Goal: Communication & Community: Ask a question

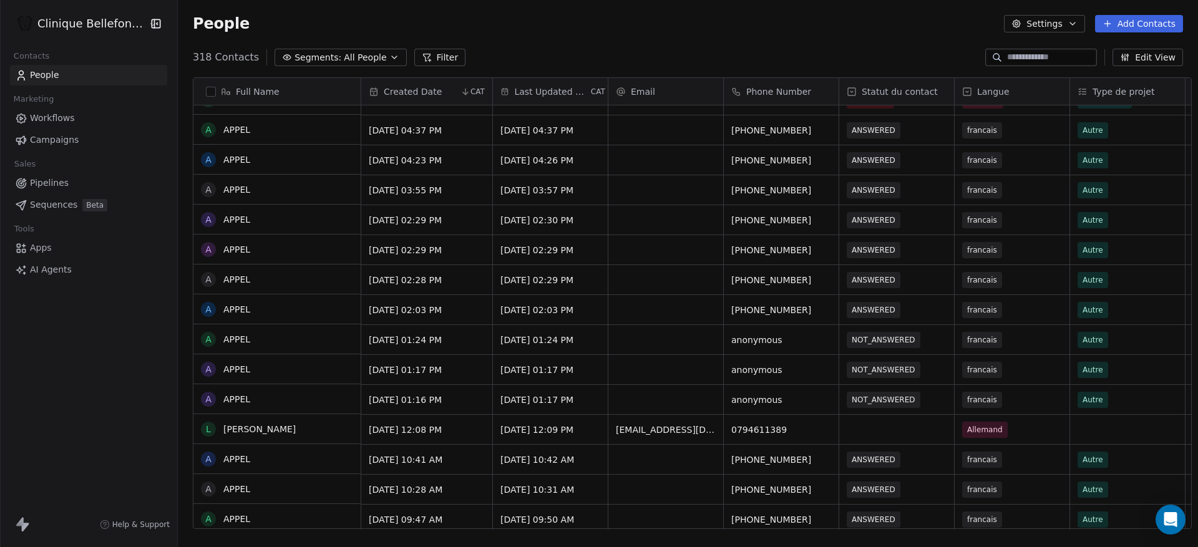
scroll to position [231, 0]
click at [791, 47] on div "318 Contacts Segments: All People Filter Edit View" at bounding box center [688, 57] width 1020 height 20
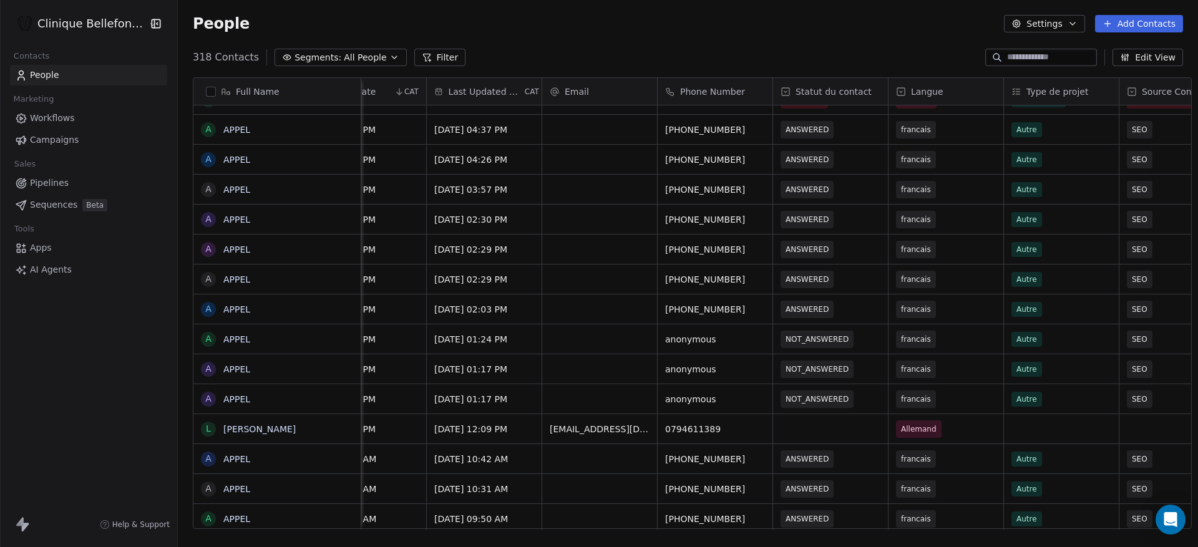
scroll to position [0, 67]
click at [846, 338] on span "NOT_ANSWERED" at bounding box center [818, 339] width 76 height 17
click at [831, 340] on span "NOT_ANSWERED" at bounding box center [816, 339] width 63 height 12
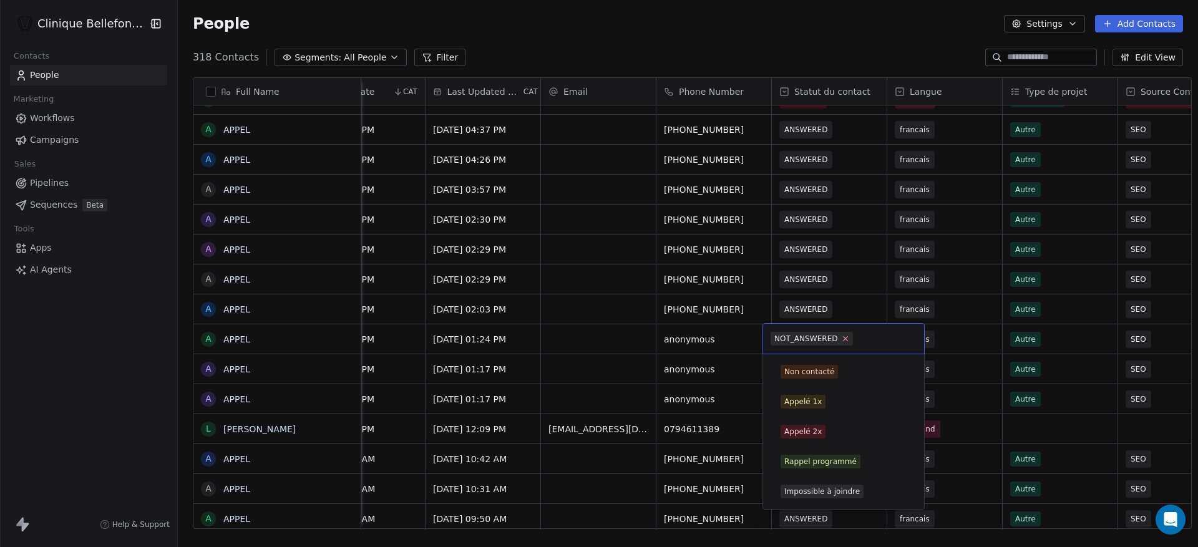
click at [847, 340] on icon at bounding box center [845, 338] width 8 height 8
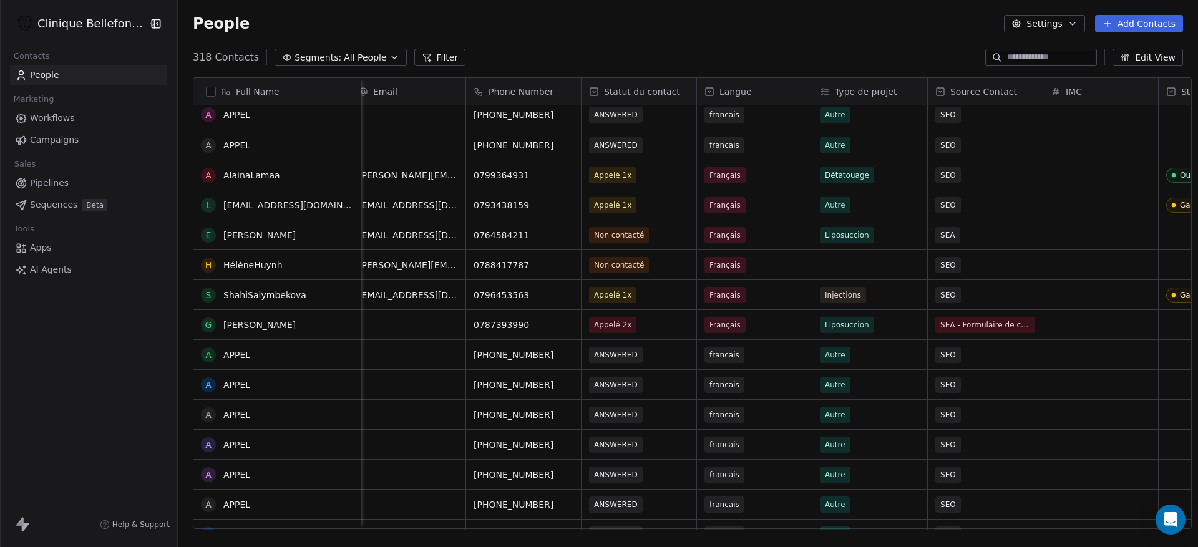
scroll to position [0, 0]
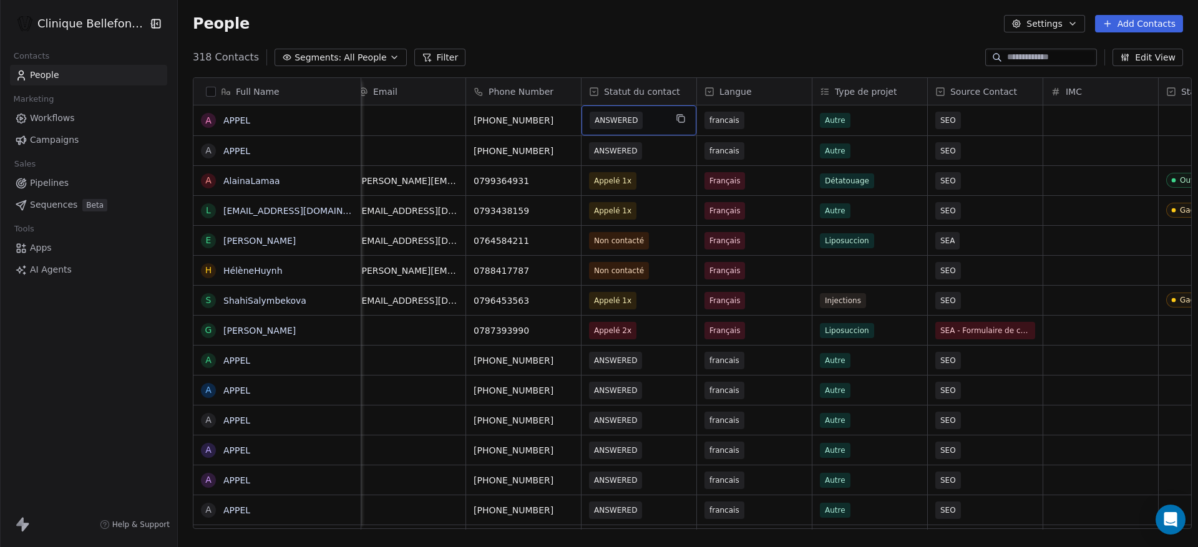
click at [648, 121] on span "ANSWERED" at bounding box center [628, 120] width 76 height 17
click at [659, 50] on html "Clinique Bellefontaine Contacts People Marketing Workflows Campaigns Sales Pipe…" at bounding box center [599, 273] width 1198 height 547
click at [649, 122] on span "ANSWERED" at bounding box center [628, 120] width 76 height 17
click at [639, 121] on span "ANSWERED" at bounding box center [628, 120] width 76 height 17
click at [644, 122] on span "ANSWERED" at bounding box center [628, 120] width 76 height 17
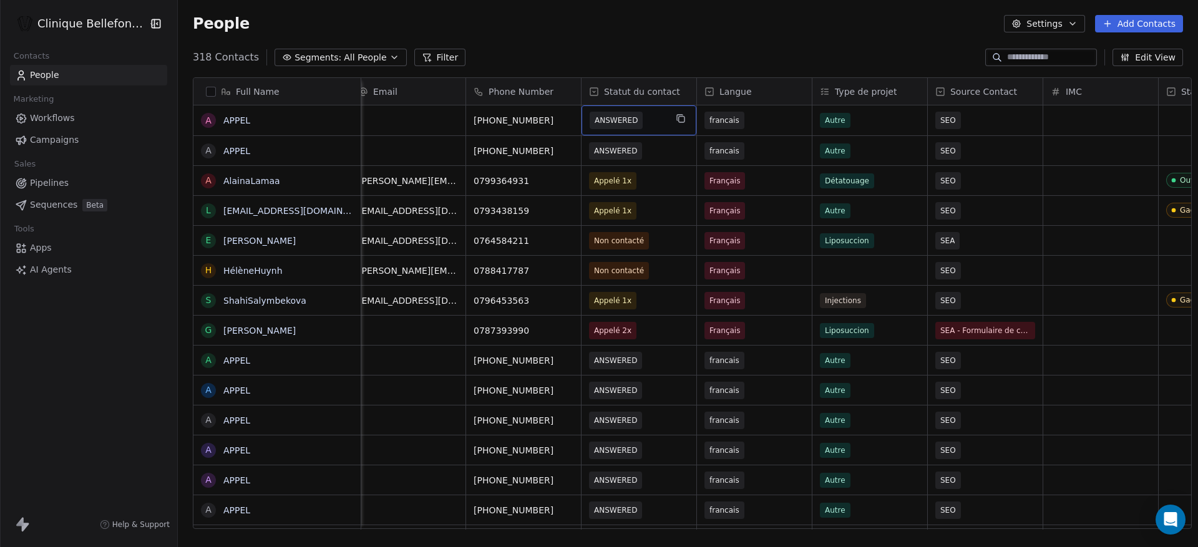
click at [639, 122] on span "ANSWERED" at bounding box center [628, 120] width 76 height 17
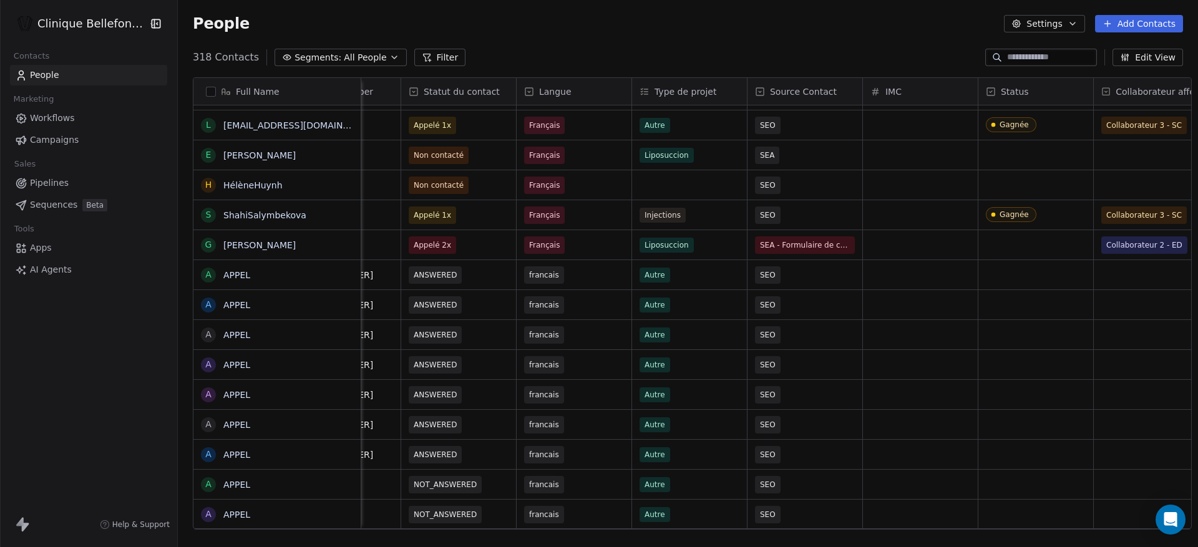
scroll to position [0, 477]
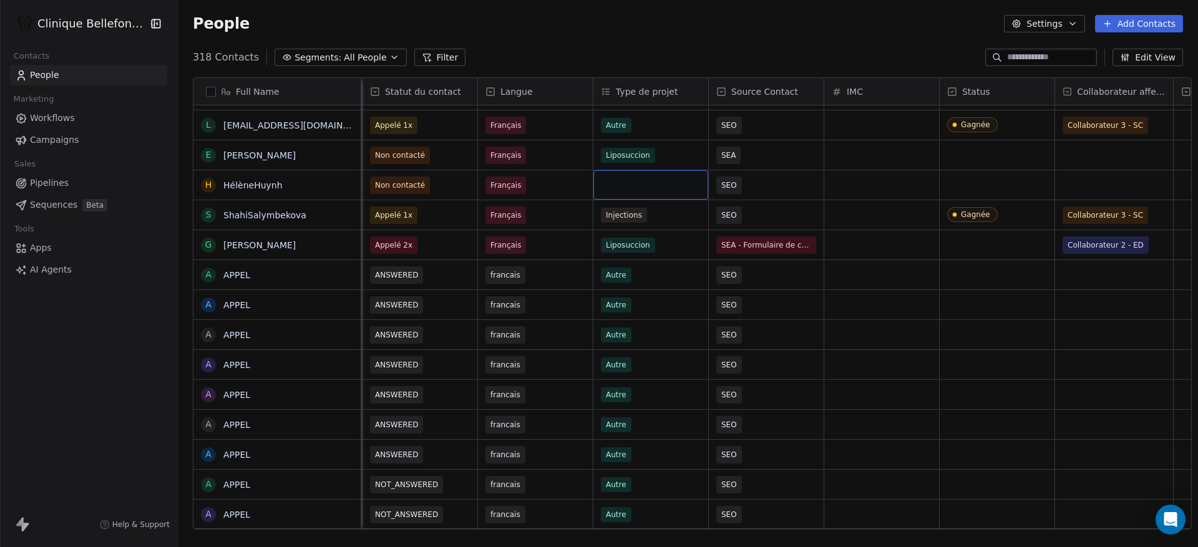
click at [656, 179] on div "grid" at bounding box center [650, 184] width 115 height 29
click at [627, 183] on div "grid" at bounding box center [650, 184] width 115 height 29
click at [608, 183] on div "grid" at bounding box center [650, 184] width 115 height 29
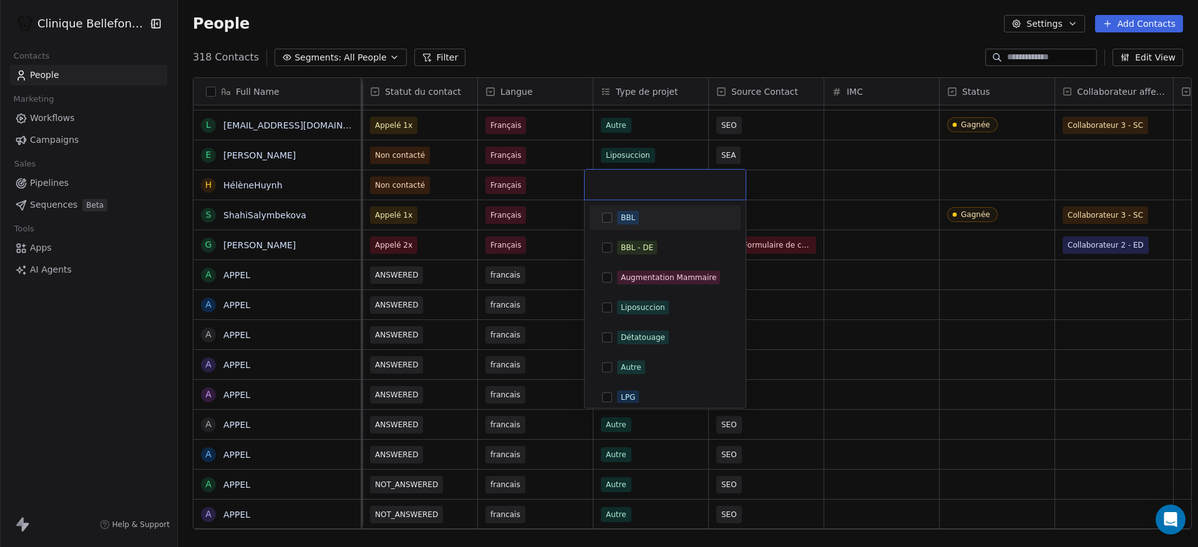
click at [608, 183] on input "text" at bounding box center [665, 185] width 146 height 14
click at [747, 48] on html "Clinique Bellefontaine Contacts People Marketing Workflows Campaigns Sales Pipe…" at bounding box center [599, 273] width 1198 height 547
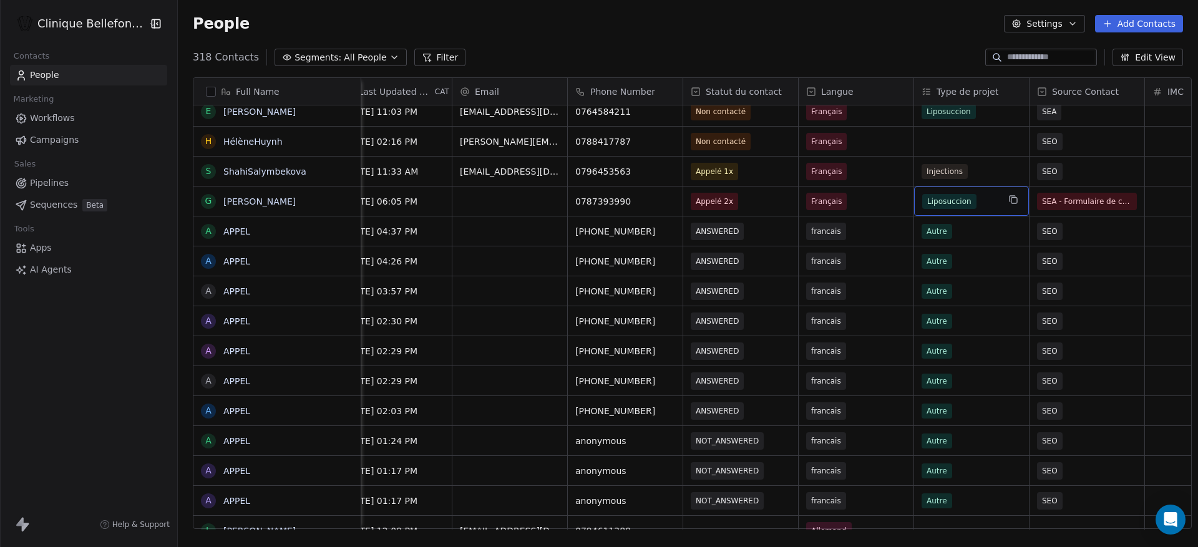
scroll to position [0, 155]
click at [233, 231] on link "APPEL" at bounding box center [236, 231] width 27 height 10
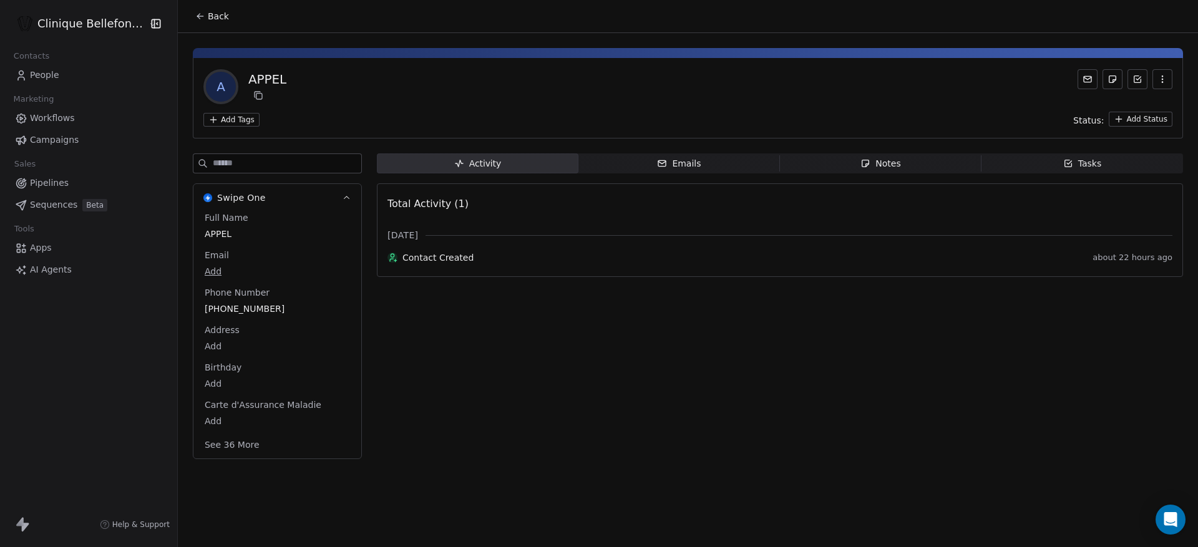
click at [210, 11] on span "Back" at bounding box center [218, 16] width 21 height 12
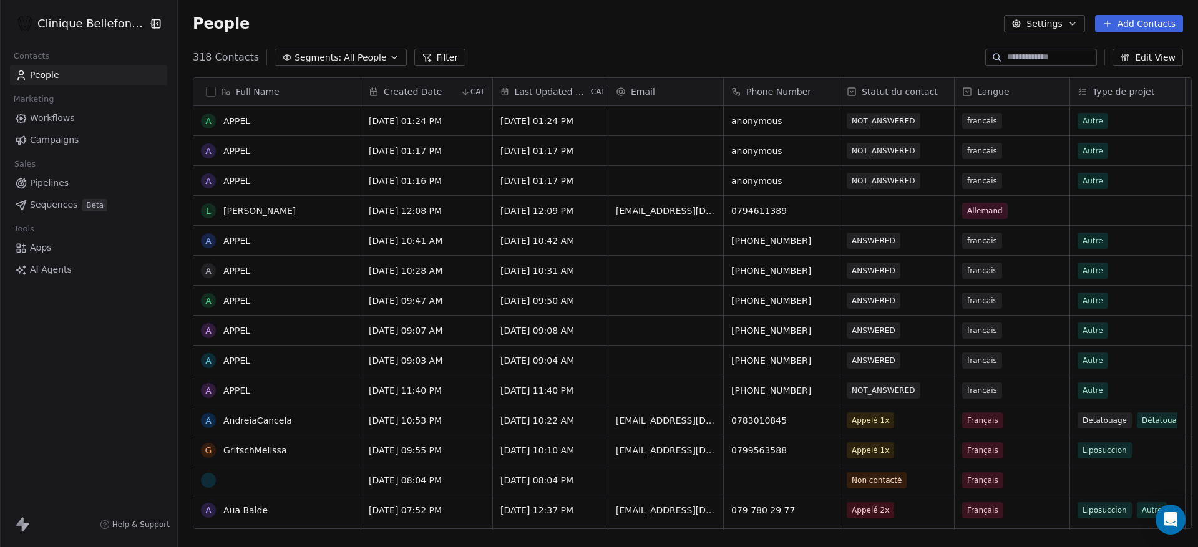
scroll to position [449, 0]
click at [702, 47] on div "People Settings Add Contacts" at bounding box center [688, 23] width 1020 height 47
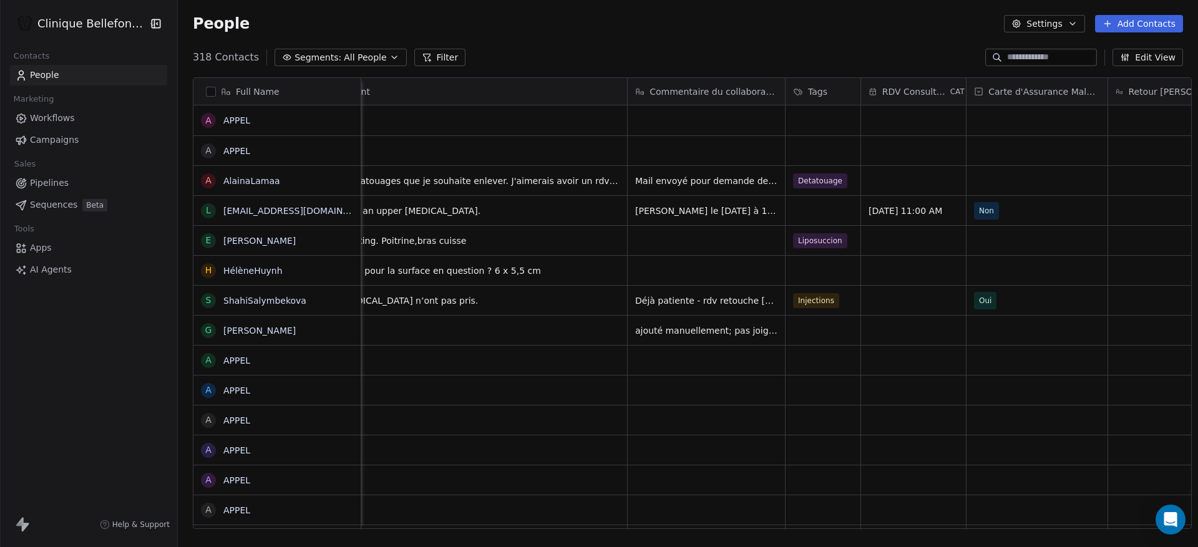
scroll to position [0, 1617]
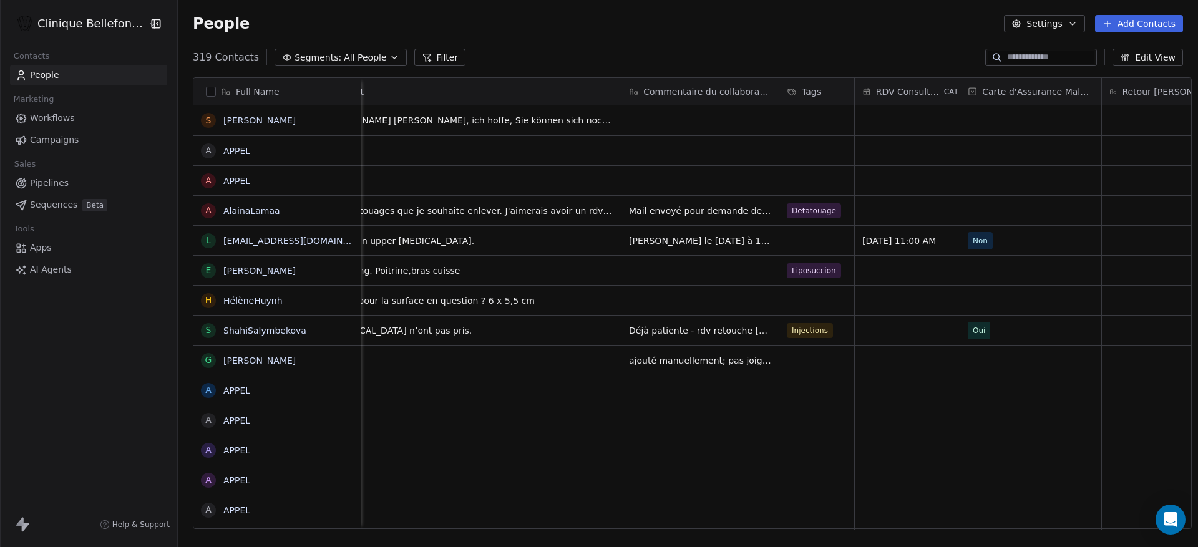
click at [24, 524] on icon at bounding box center [25, 527] width 7 height 9
click at [108, 25] on html "Clinique Bellefontaine Contacts People Marketing Workflows Campaigns Sales Pipe…" at bounding box center [599, 273] width 1198 height 547
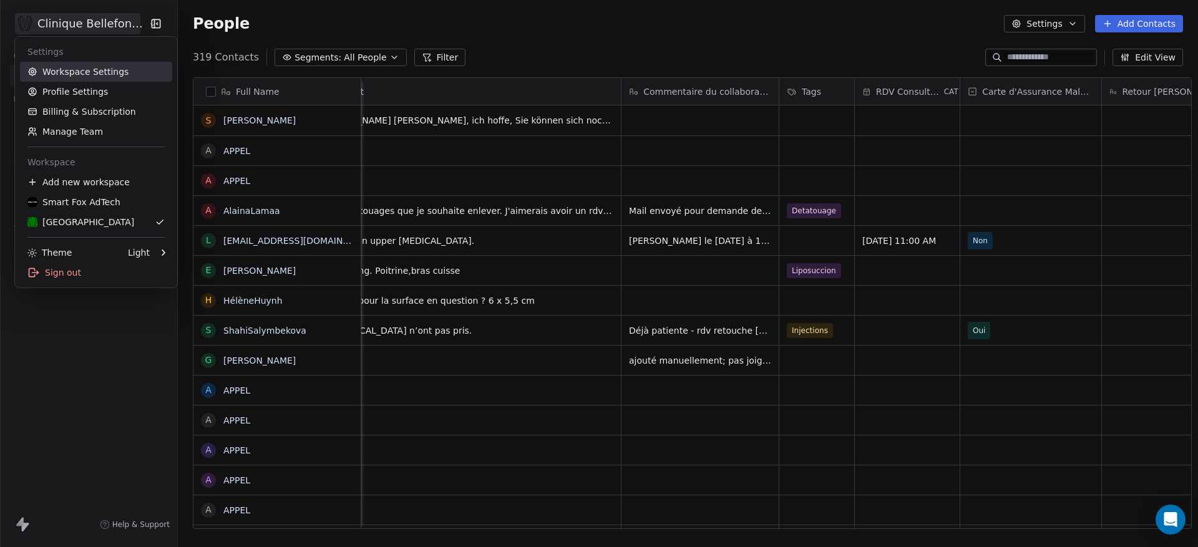
click at [105, 69] on link "Workspace Settings" at bounding box center [96, 72] width 152 height 20
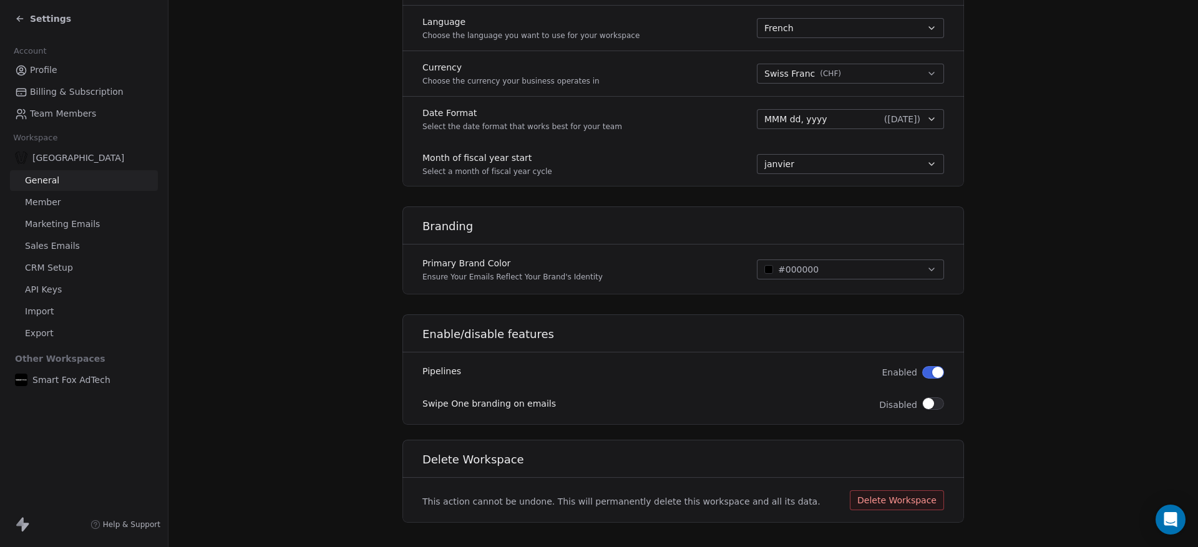
scroll to position [621, 0]
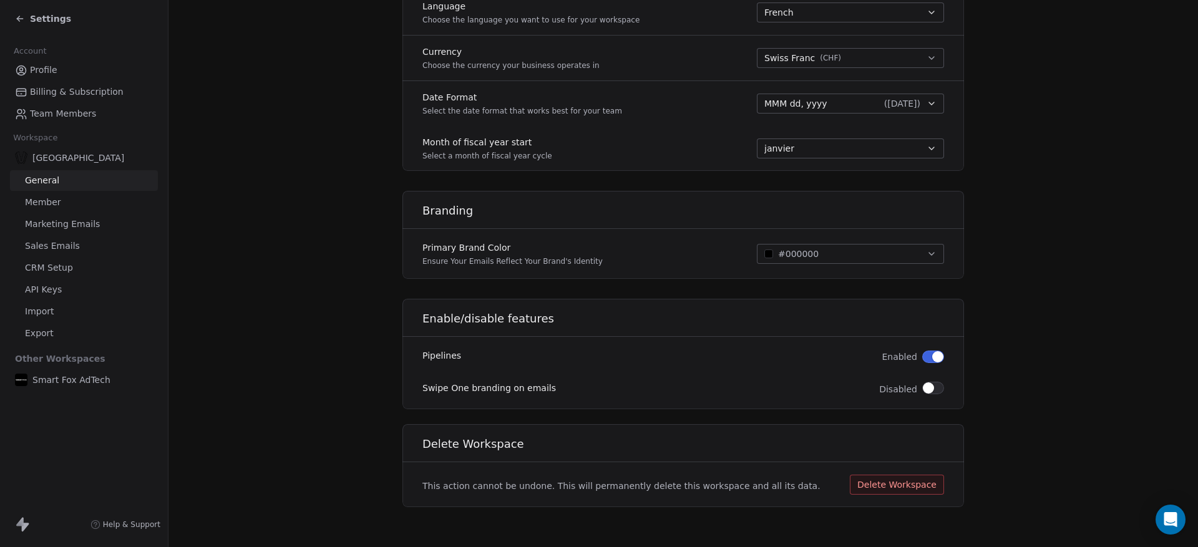
click at [51, 205] on span "Member" at bounding box center [43, 202] width 36 height 13
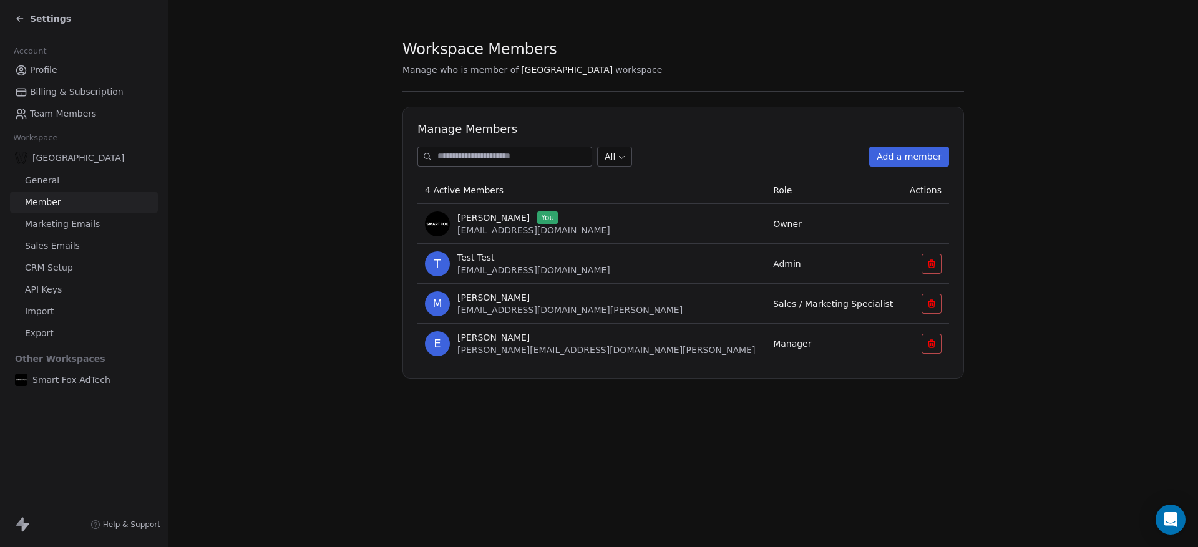
click at [488, 301] on span "[PERSON_NAME]" at bounding box center [493, 297] width 72 height 12
click at [496, 311] on span "[EMAIL_ADDRESS][DOMAIN_NAME][PERSON_NAME]" at bounding box center [569, 310] width 225 height 10
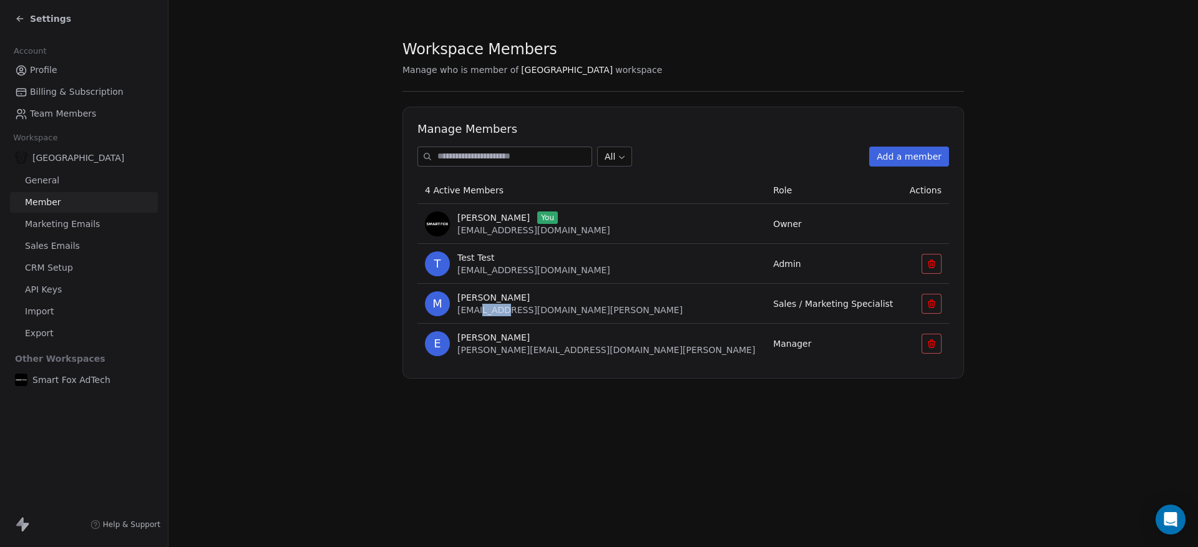
click at [496, 311] on span "[EMAIL_ADDRESS][DOMAIN_NAME][PERSON_NAME]" at bounding box center [569, 310] width 225 height 10
copy span "[EMAIL_ADDRESS][DOMAIN_NAME][PERSON_NAME]"
click at [883, 158] on button "Add a member" at bounding box center [909, 157] width 80 height 20
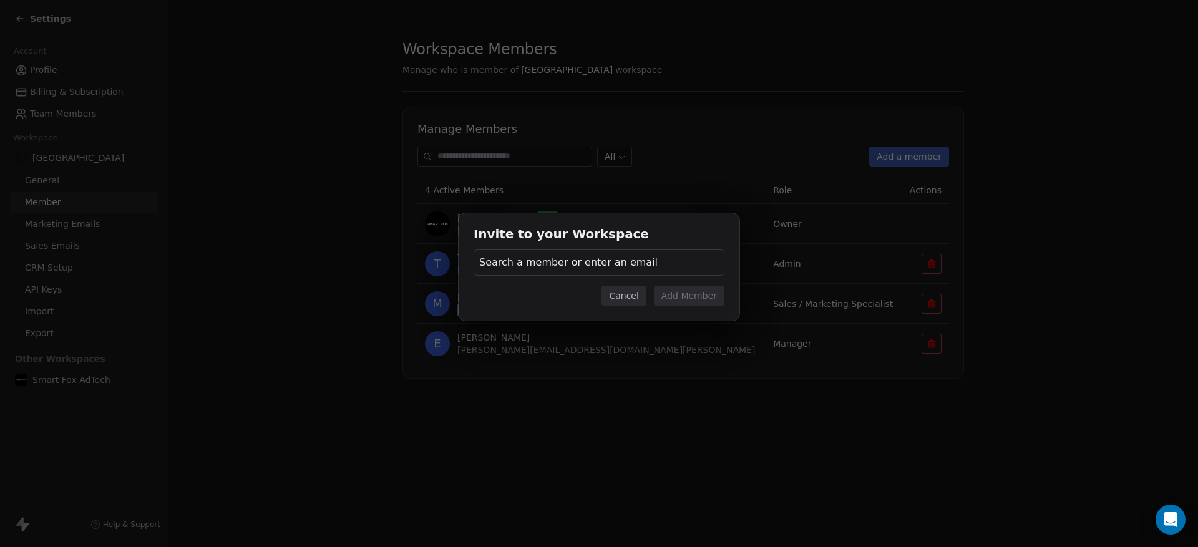
click at [609, 263] on span "Search a member or enter an email" at bounding box center [568, 262] width 178 height 15
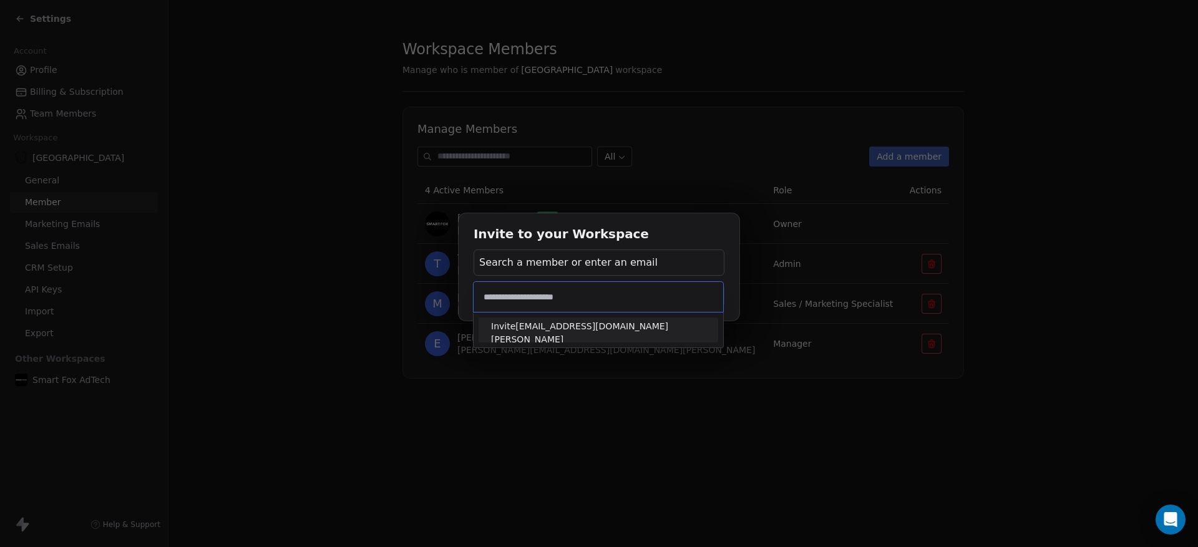
type input "**********"
click at [596, 331] on span "Invite [EMAIL_ADDRESS][DOMAIN_NAME][PERSON_NAME]" at bounding box center [598, 333] width 215 height 26
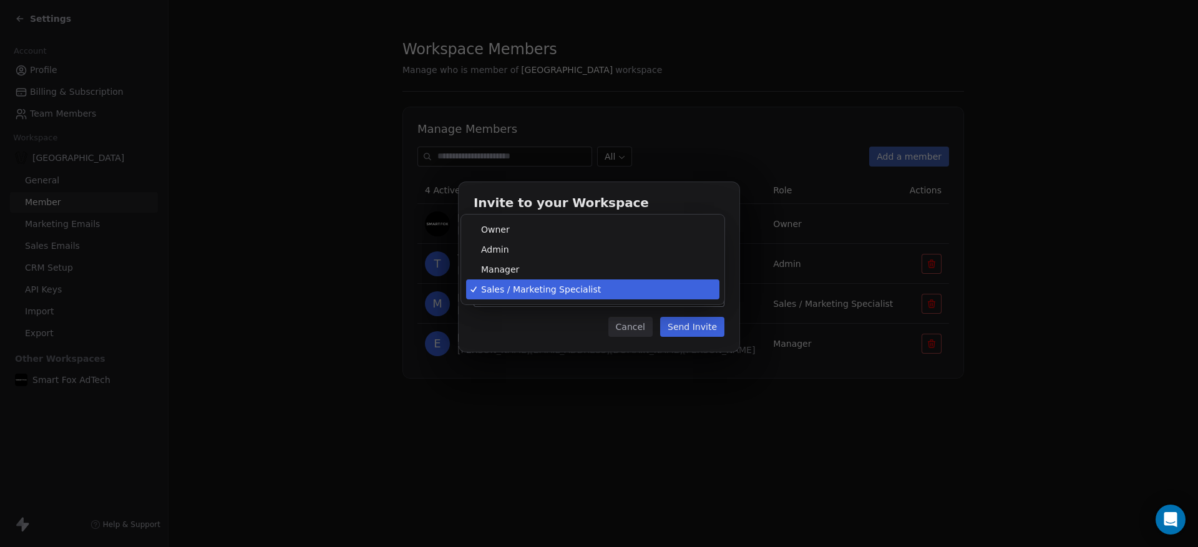
click at [585, 293] on body "Settings Account Profile Billing & Subscription Team Members Workspace [PERSON_…" at bounding box center [599, 273] width 1198 height 547
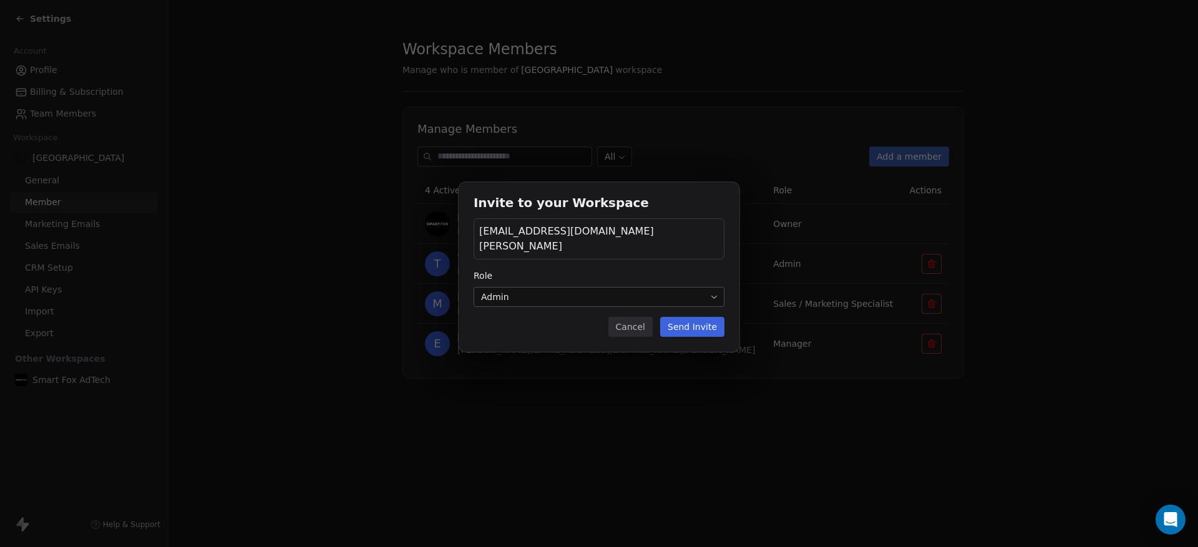
click at [681, 317] on button "Send Invite" at bounding box center [692, 327] width 64 height 20
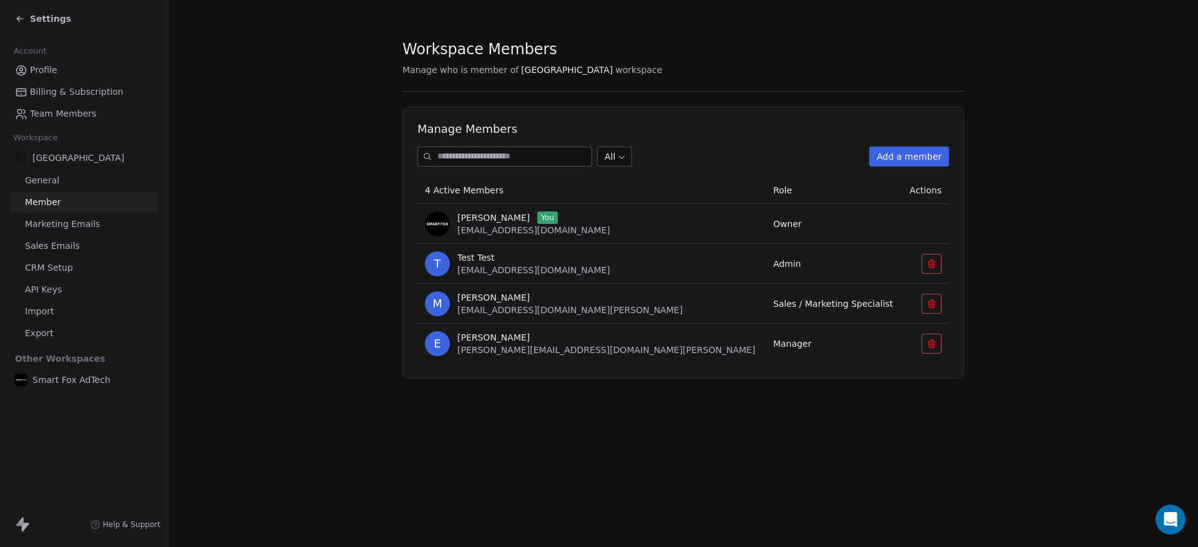
click at [773, 303] on span "Sales / Marketing Specialist" at bounding box center [833, 304] width 120 height 10
click at [899, 160] on button "Add a member" at bounding box center [909, 157] width 80 height 20
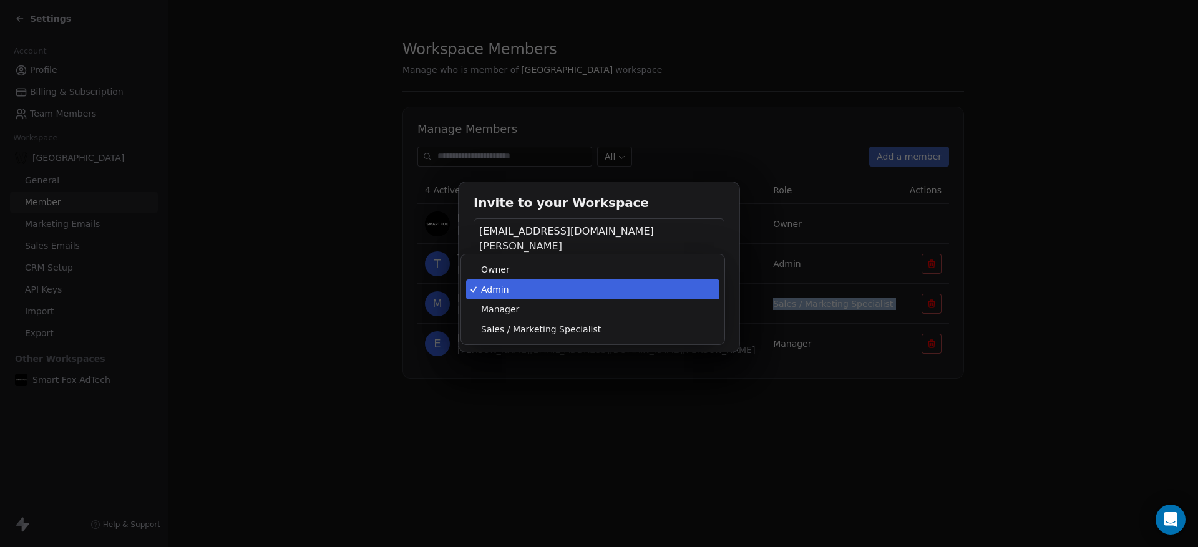
click at [555, 286] on body "Settings Account Profile Billing & Subscription Team Members Workspace [PERSON_…" at bounding box center [599, 273] width 1198 height 547
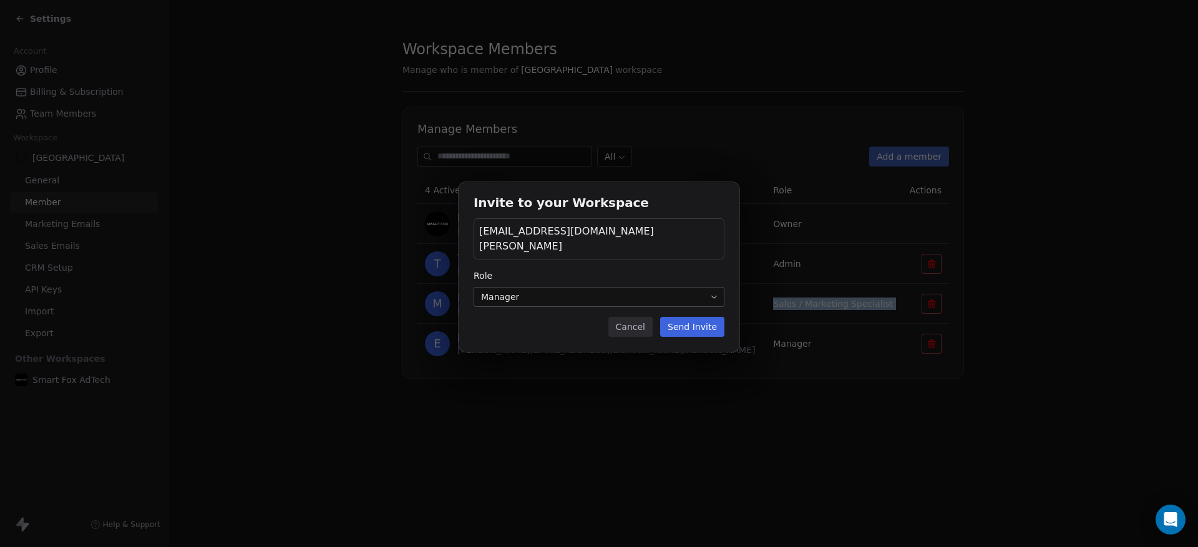
click at [676, 318] on button "Send Invite" at bounding box center [692, 327] width 64 height 20
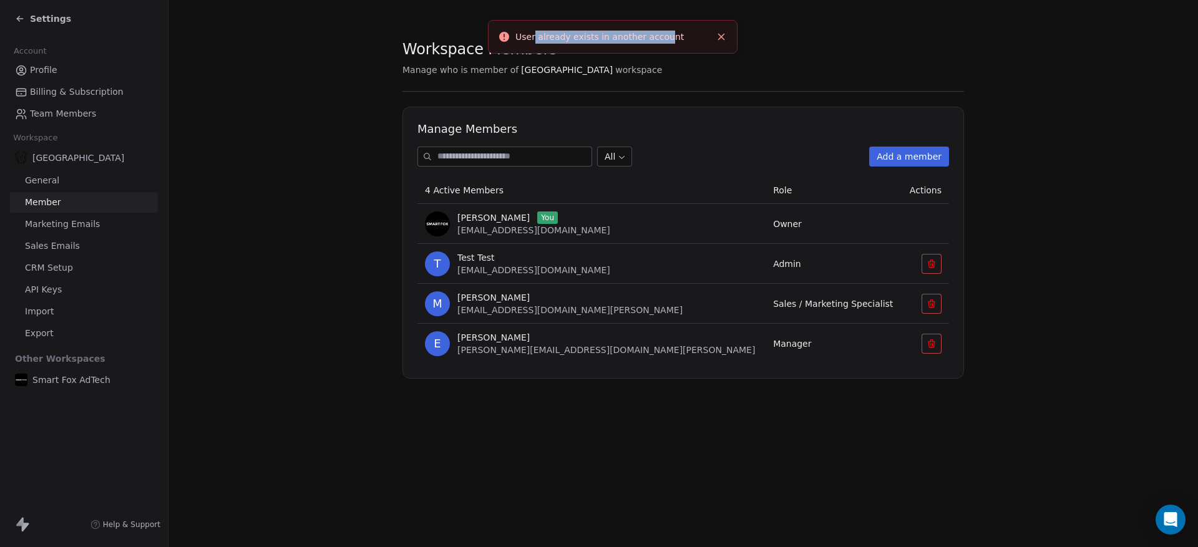
drag, startPoint x: 535, startPoint y: 38, endPoint x: 666, endPoint y: 32, distance: 130.5
click at [666, 32] on div "User already exists in another account" at bounding box center [612, 37] width 195 height 13
click at [608, 303] on div "M [PERSON_NAME] [EMAIL_ADDRESS][DOMAIN_NAME][PERSON_NAME]" at bounding box center [591, 303] width 333 height 25
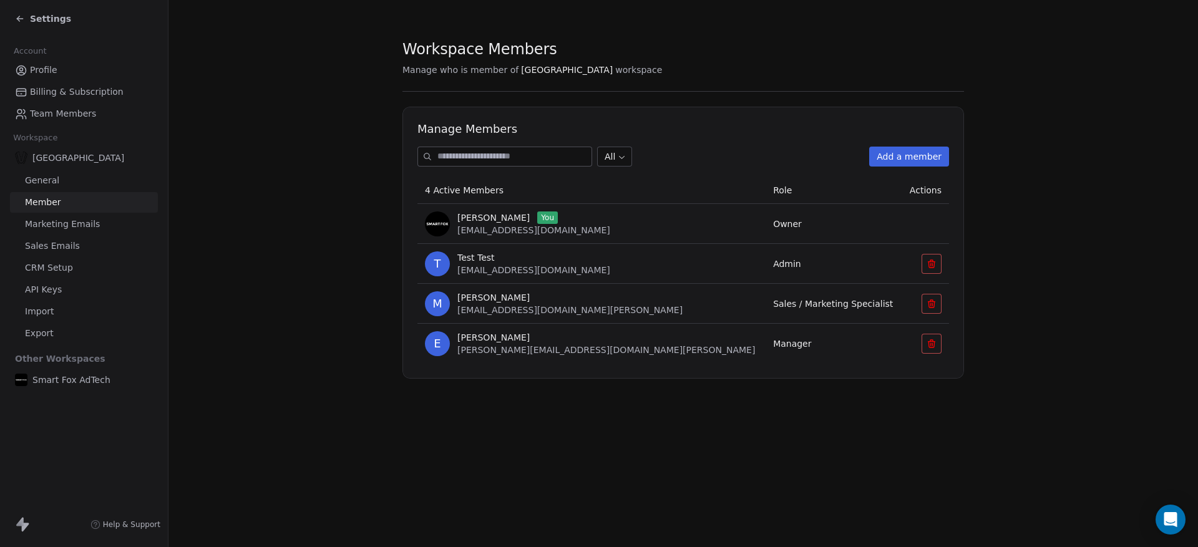
click at [935, 308] on icon at bounding box center [931, 304] width 10 height 10
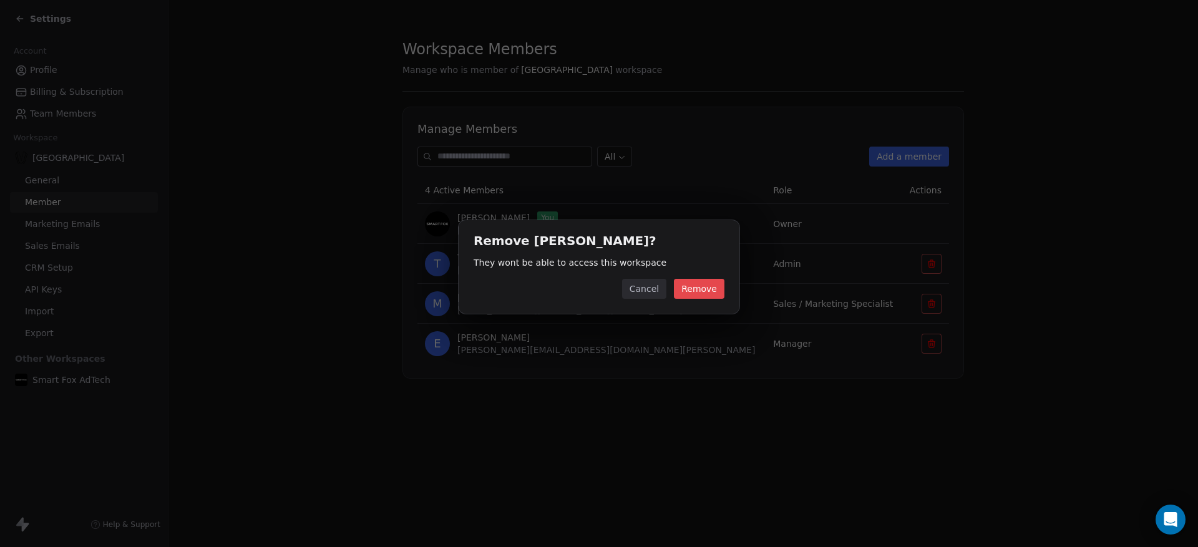
click at [692, 286] on button "Remove" at bounding box center [699, 289] width 51 height 20
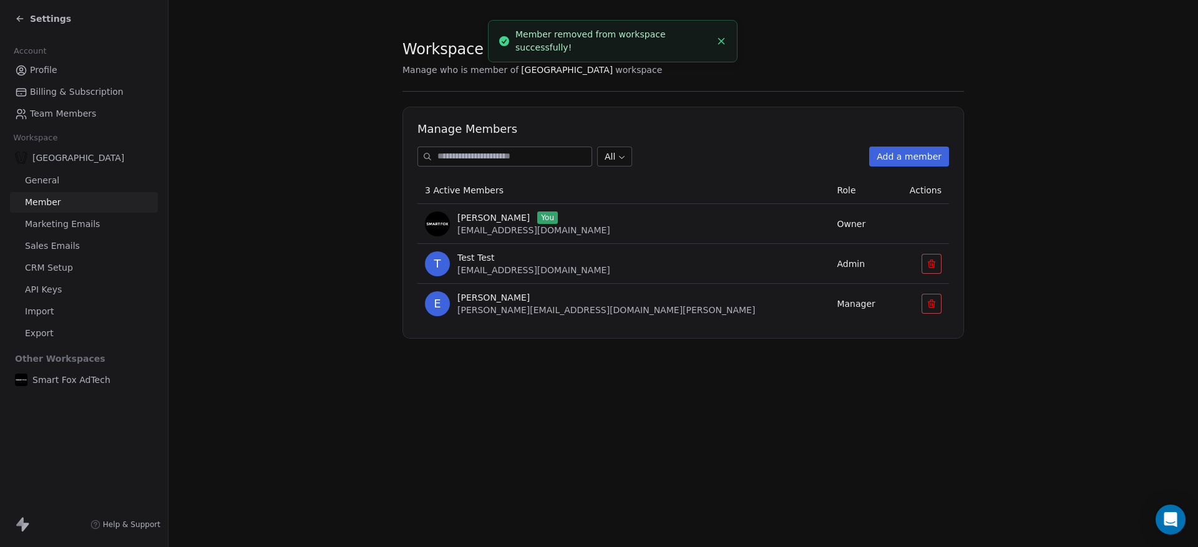
click at [891, 157] on button "Add a member" at bounding box center [909, 157] width 80 height 20
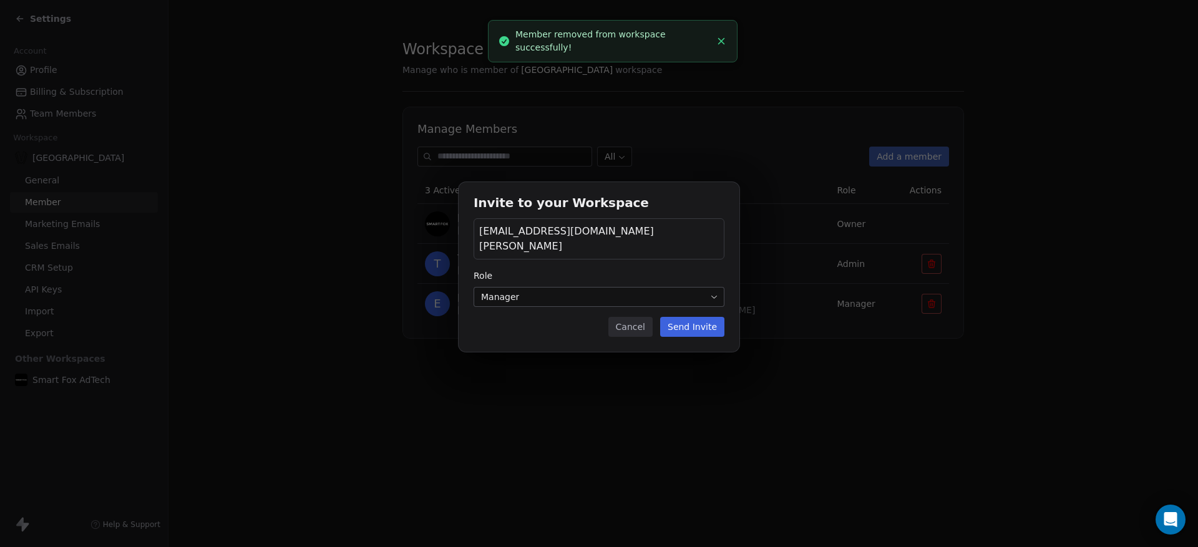
click at [697, 317] on button "Send Invite" at bounding box center [692, 327] width 64 height 20
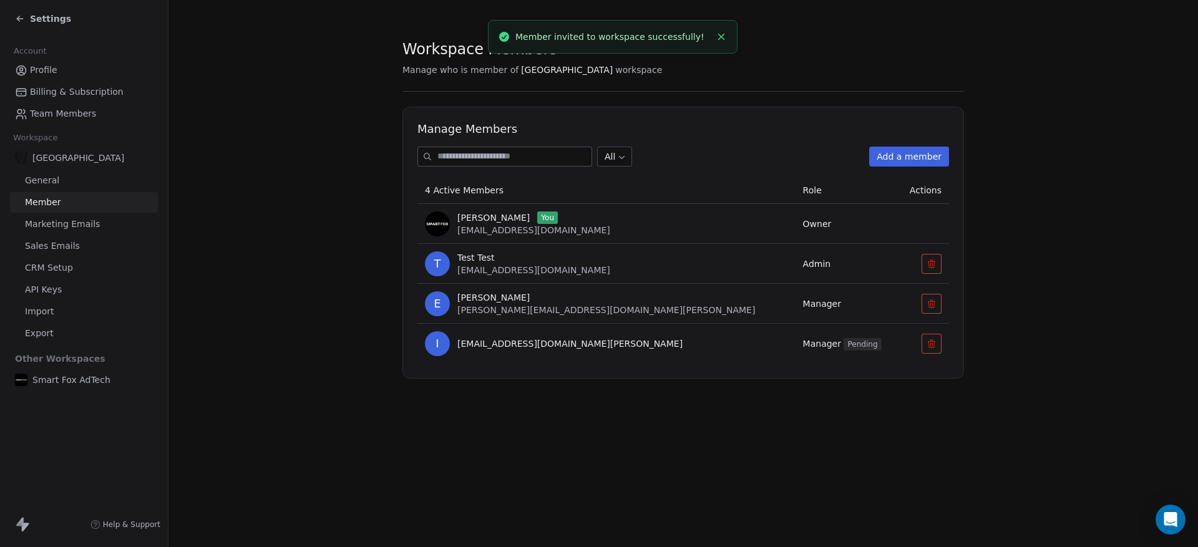
click at [551, 155] on input at bounding box center [514, 156] width 154 height 19
click at [667, 148] on div "All Add a member" at bounding box center [683, 157] width 532 height 20
click at [611, 155] on body "Settings Account Profile Billing & Subscription Team Members Workspace [PERSON_…" at bounding box center [599, 273] width 1198 height 547
click at [701, 128] on html "Settings Account Profile Billing & Subscription Team Members Workspace [PERSON_…" at bounding box center [599, 273] width 1198 height 547
click at [19, 22] on icon at bounding box center [20, 19] width 10 height 10
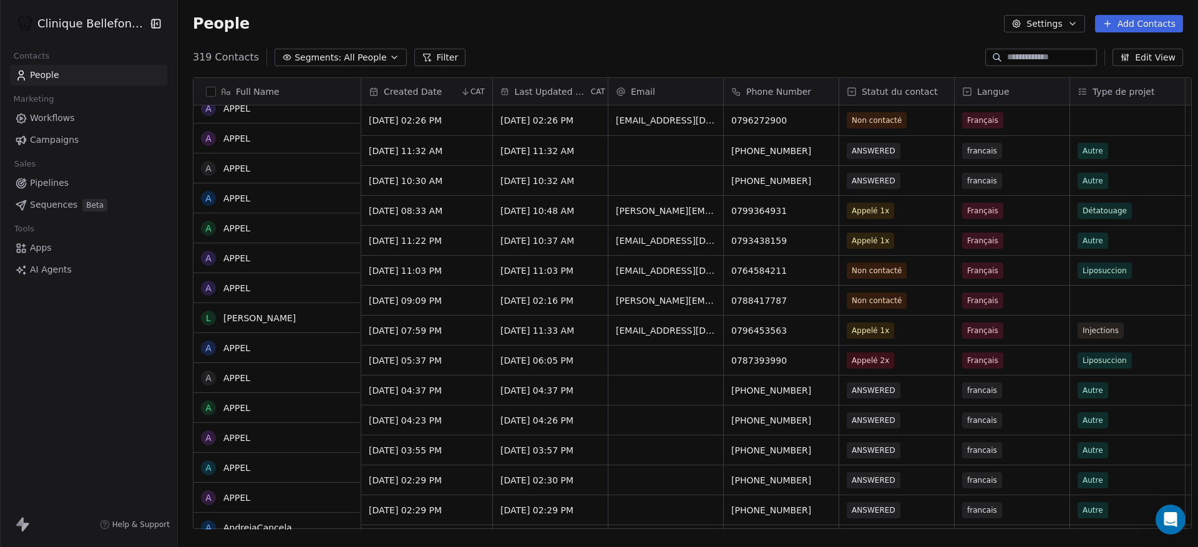
scroll to position [372, 0]
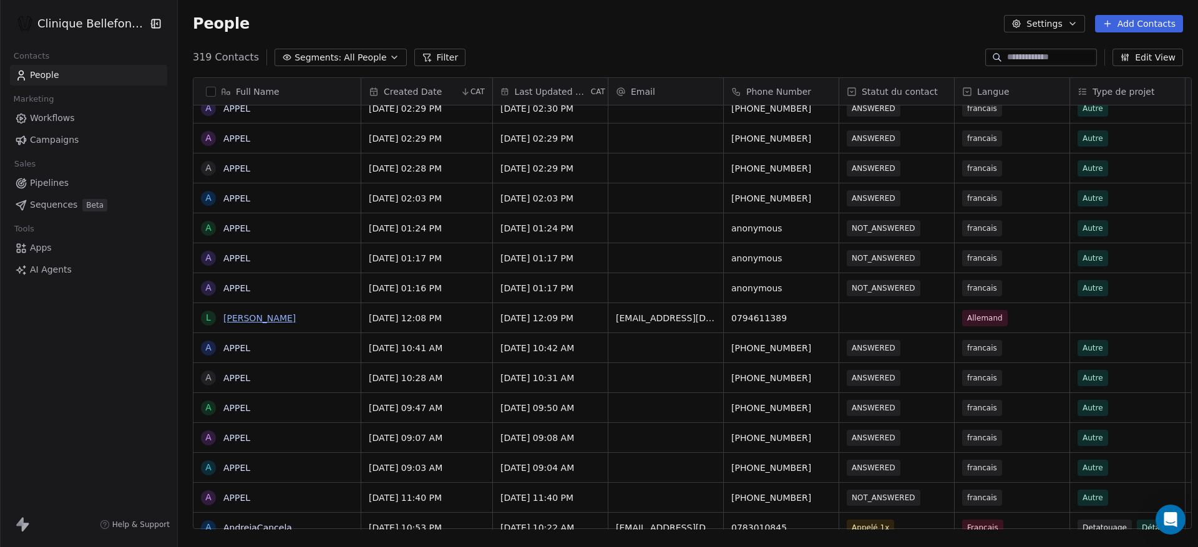
click at [246, 313] on link "[PERSON_NAME]" at bounding box center [259, 318] width 72 height 10
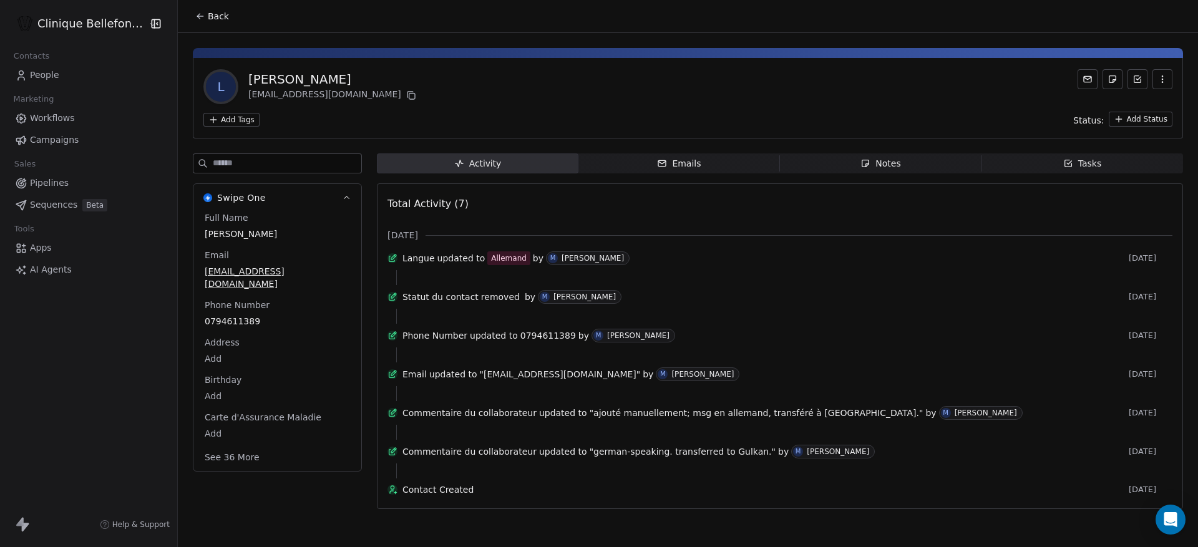
scroll to position [14, 0]
drag, startPoint x: 649, startPoint y: 429, endPoint x: 820, endPoint y: 430, distance: 170.9
click at [820, 419] on span ""ajouté manuellement; msg en allemand, transféré à [GEOGRAPHIC_DATA]."" at bounding box center [757, 413] width 334 height 12
drag, startPoint x: 633, startPoint y: 467, endPoint x: 741, endPoint y: 475, distance: 108.8
click at [741, 458] on span ""german-speaking. transferred to Gulkan."" at bounding box center [683, 451] width 186 height 12
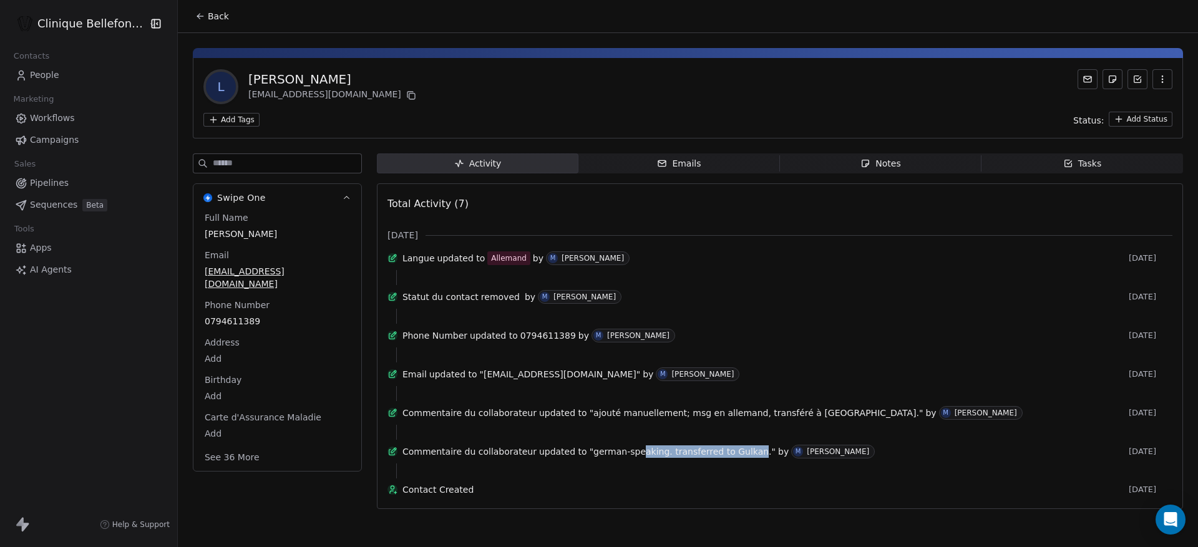
click at [741, 458] on span ""german-speaking. transferred to Gulkan."" at bounding box center [683, 451] width 186 height 12
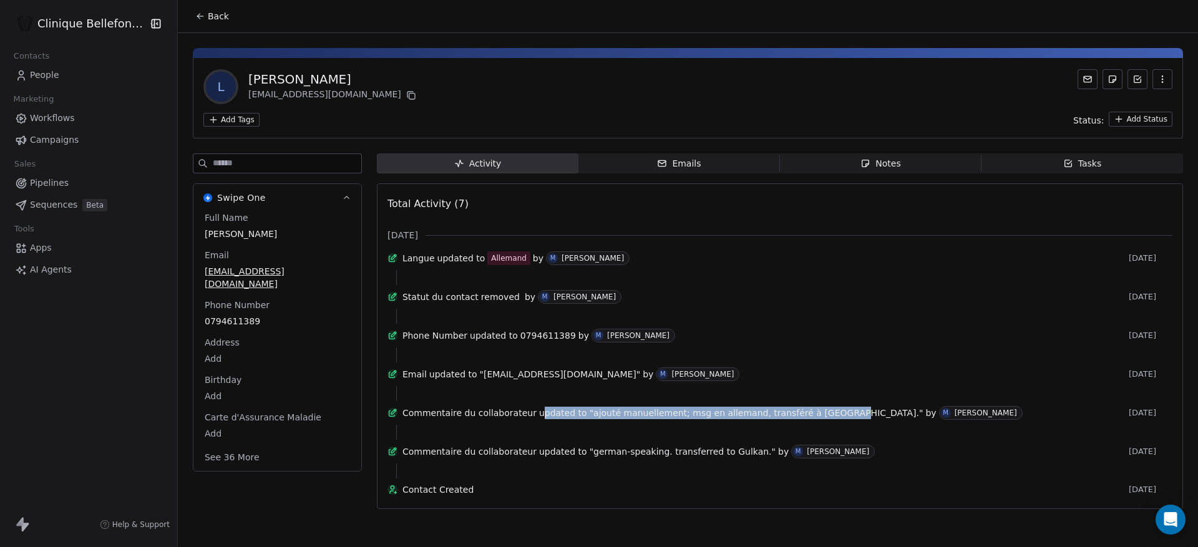
drag, startPoint x: 537, startPoint y: 428, endPoint x: 722, endPoint y: 433, distance: 185.3
click at [722, 420] on div "Commentaire du collaborateur updated to "ajouté manuellement; msg en allemand, …" at bounding box center [762, 413] width 721 height 14
click at [697, 153] on span "Emails Emails" at bounding box center [678, 163] width 201 height 20
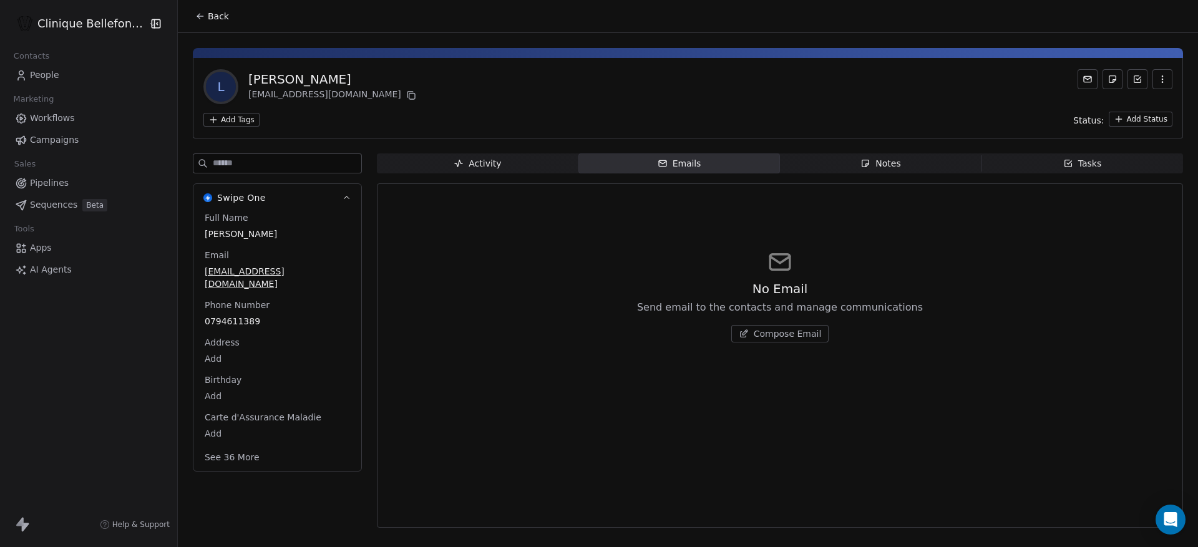
click at [208, 19] on span "Back" at bounding box center [218, 16] width 21 height 12
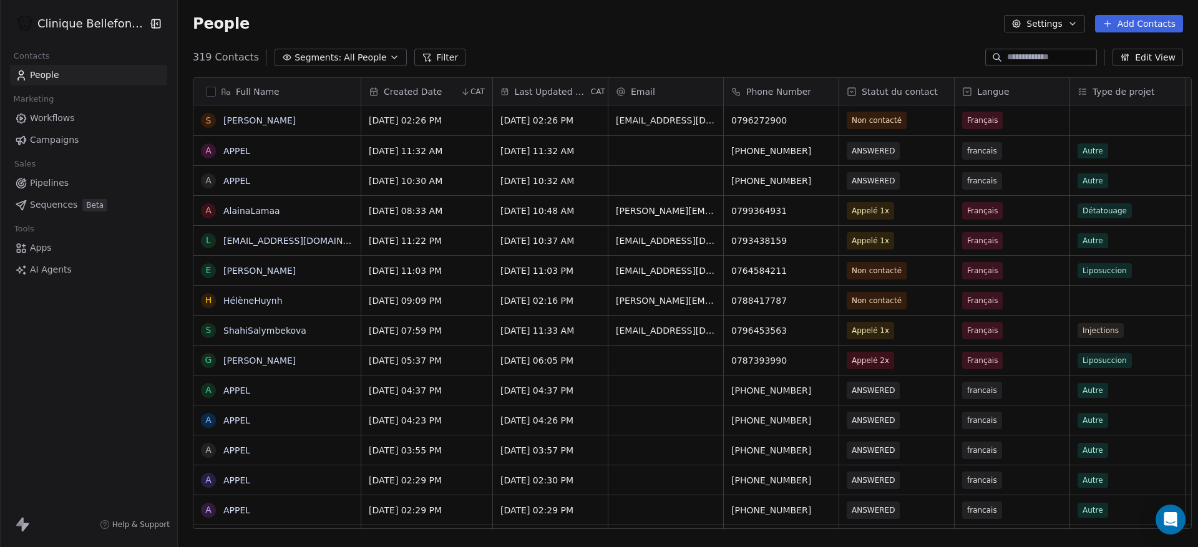
scroll to position [481, 1029]
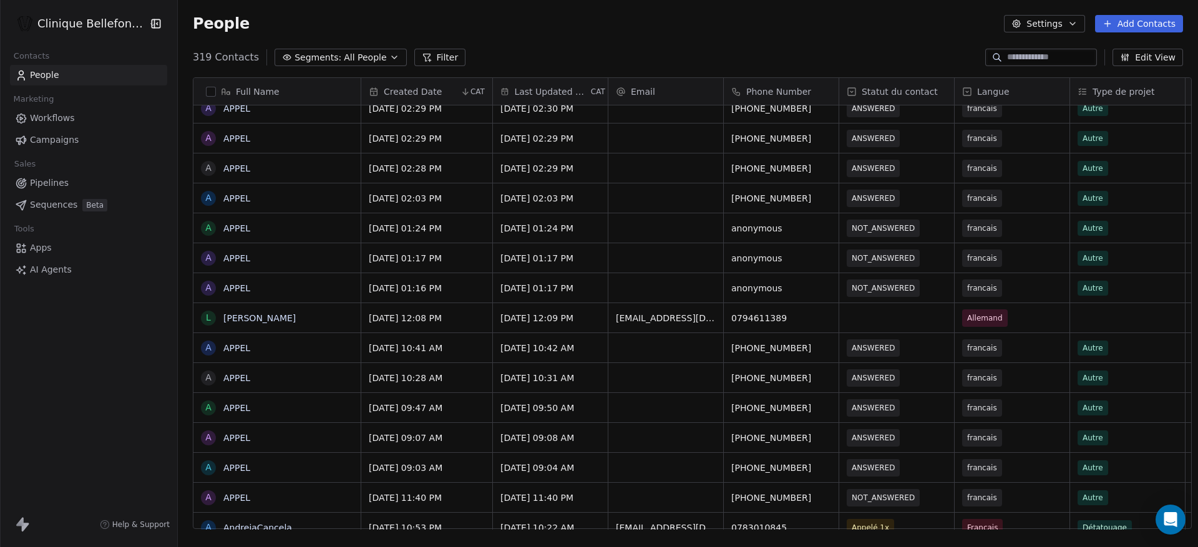
click at [1026, 64] on div at bounding box center [1041, 57] width 112 height 17
click at [1032, 64] on div at bounding box center [1041, 57] width 112 height 17
paste input "**********"
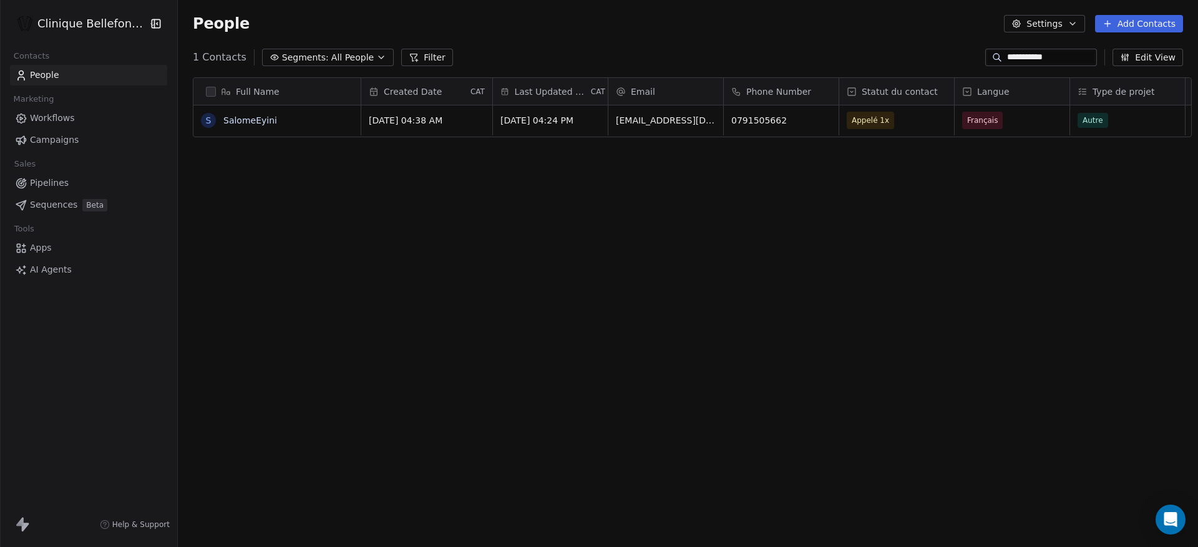
type input "**********"
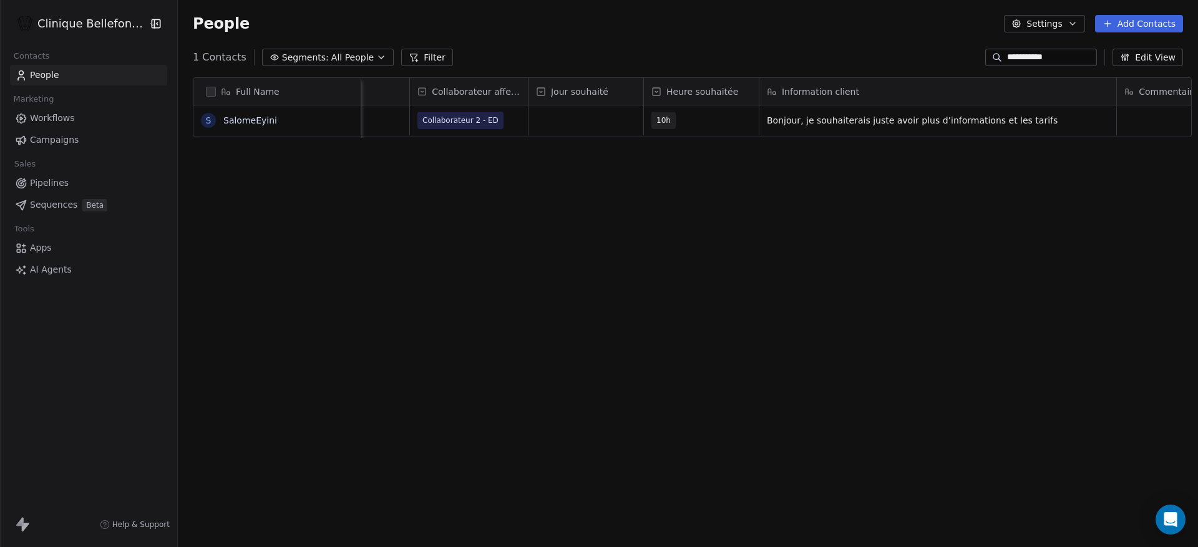
scroll to position [0, 1129]
click at [854, 193] on div "Full Name S SalomeEyini Type de projet Source Contact IMC Status Collaborateur …" at bounding box center [688, 308] width 1020 height 482
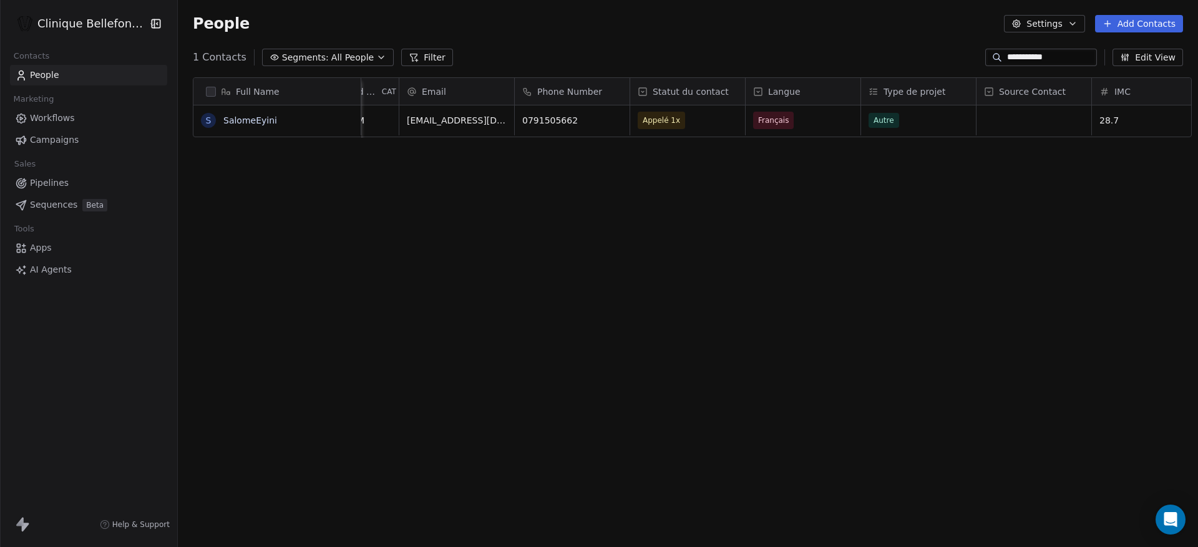
scroll to position [0, 0]
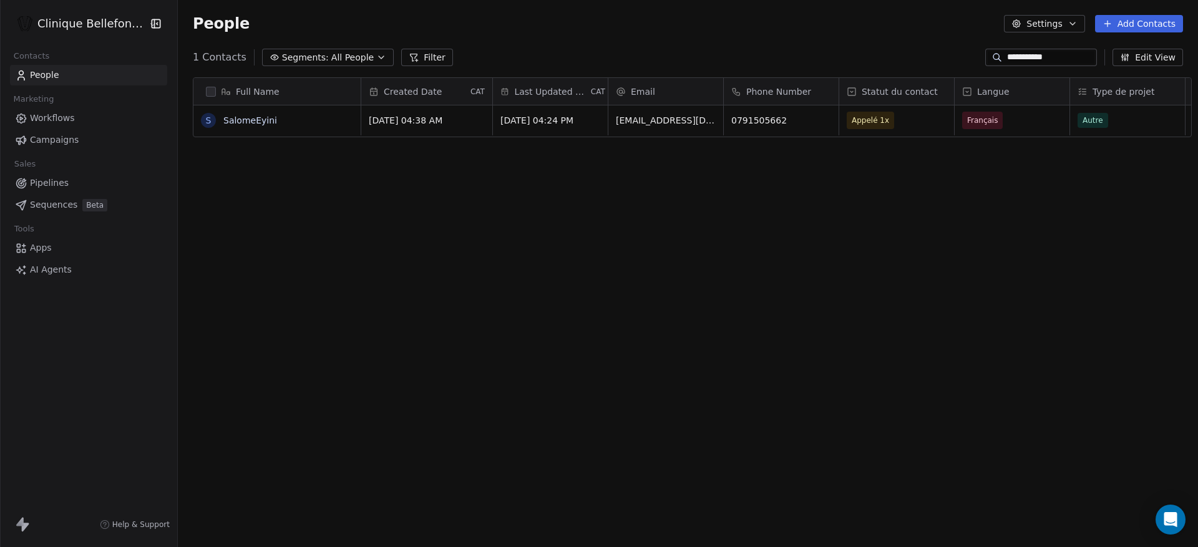
click at [120, 19] on html "**********" at bounding box center [599, 273] width 1198 height 547
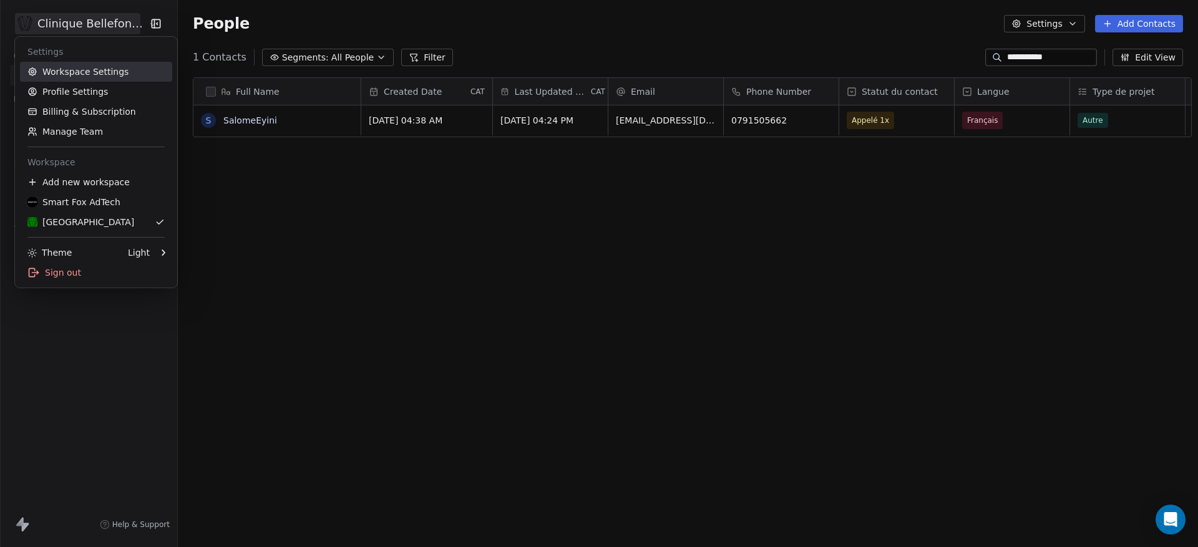
click at [90, 69] on link "Workspace Settings" at bounding box center [96, 72] width 152 height 20
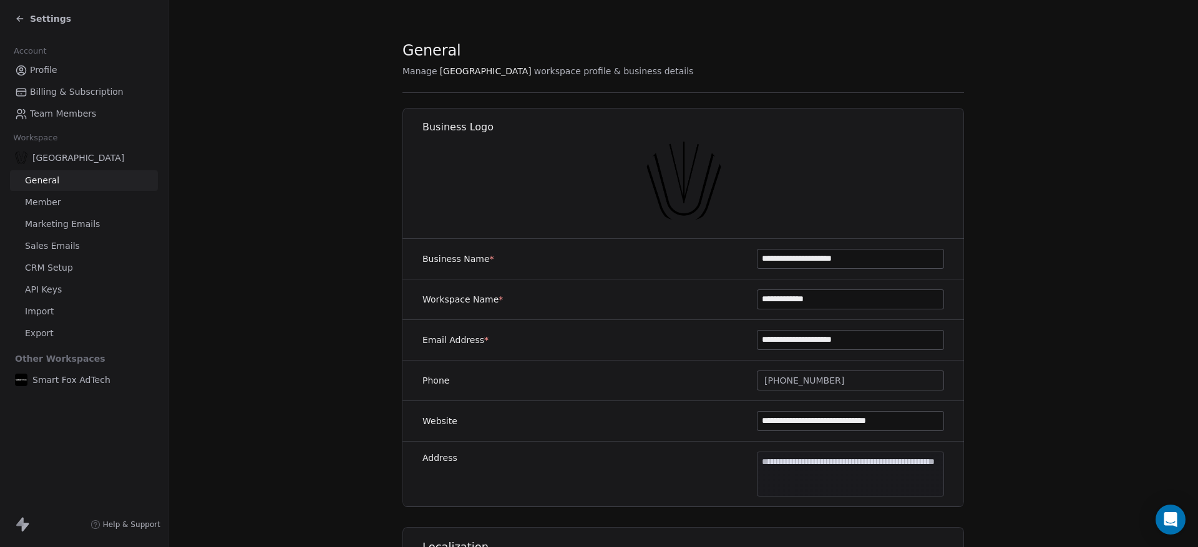
click at [80, 119] on span "Team Members" at bounding box center [63, 113] width 66 height 13
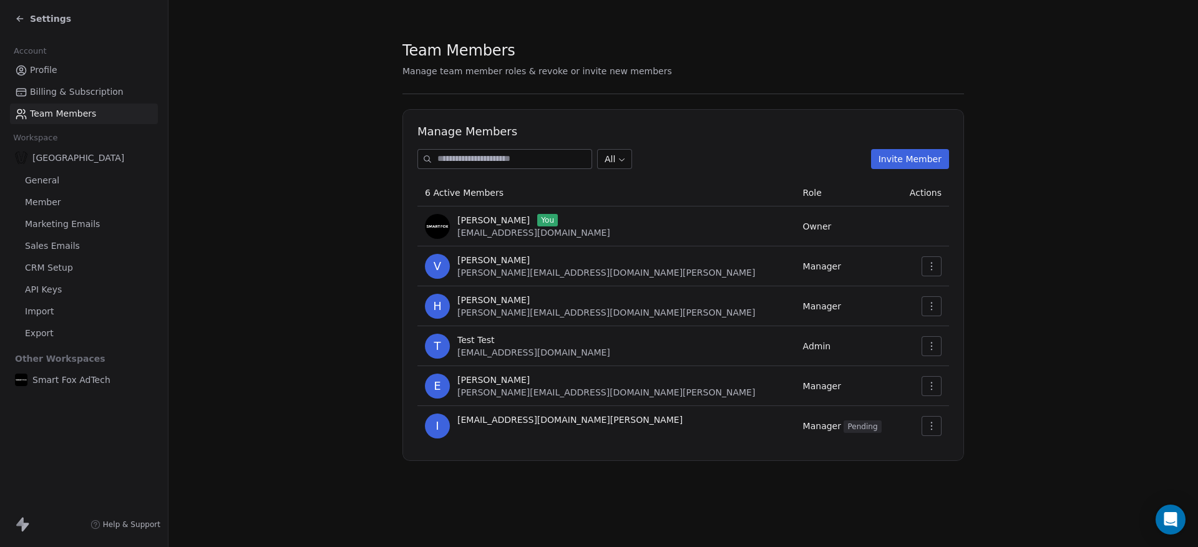
click at [22, 14] on icon at bounding box center [20, 19] width 10 height 10
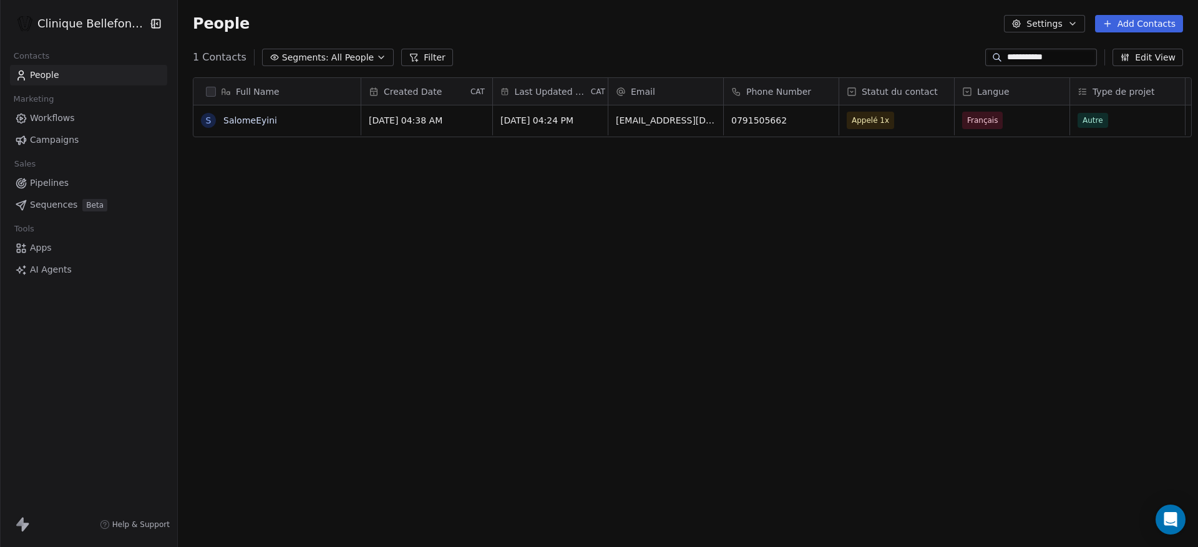
scroll to position [481, 1029]
click at [56, 251] on link "Apps" at bounding box center [88, 248] width 157 height 21
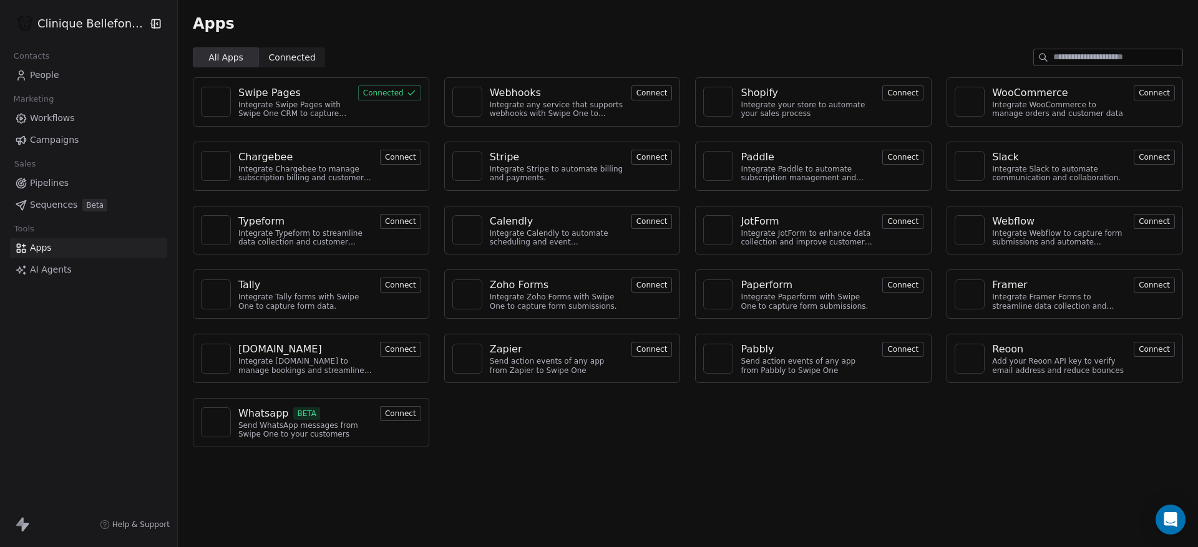
click at [663, 429] on div "Swipe Pages Integrate Swipe Pages with Swipe One CRM to capture lead data. Conn…" at bounding box center [688, 262] width 1020 height 390
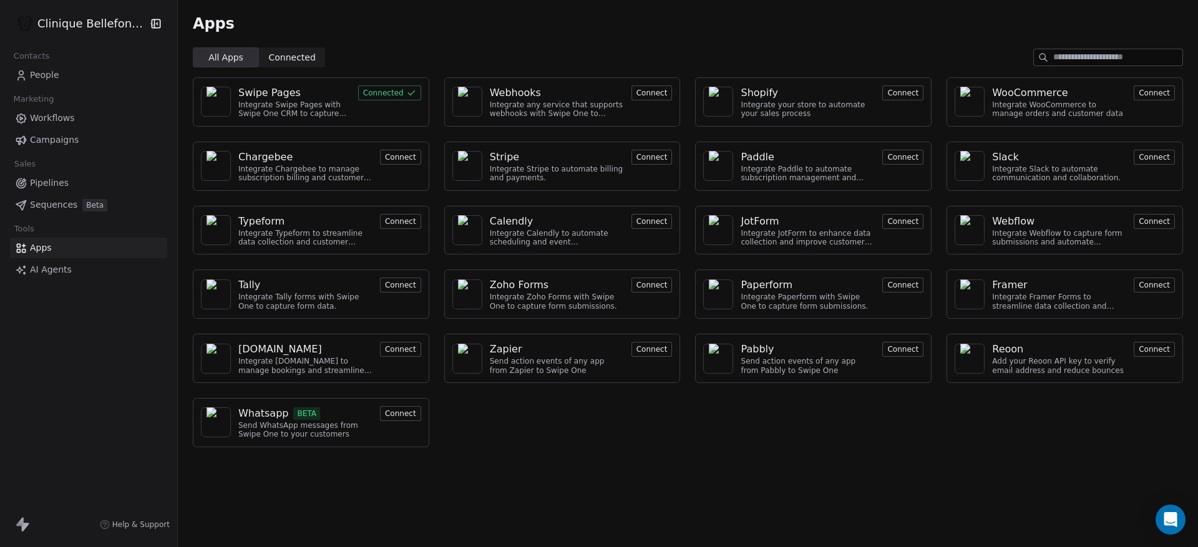
click at [263, 415] on div "Whatsapp" at bounding box center [263, 413] width 51 height 15
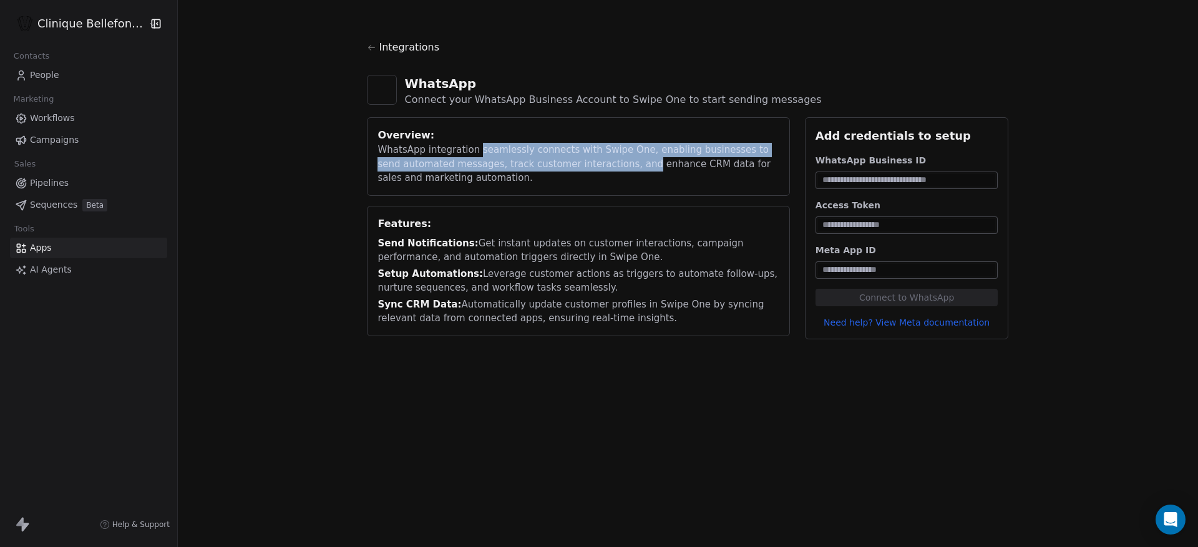
drag, startPoint x: 468, startPoint y: 152, endPoint x: 606, endPoint y: 158, distance: 138.0
click at [607, 158] on div "WhatsApp integration seamlessly connects with Swipe One, enabling businesses to…" at bounding box center [577, 164] width 401 height 42
click at [606, 158] on div "WhatsApp integration seamlessly connects with Swipe One, enabling businesses to…" at bounding box center [577, 164] width 401 height 42
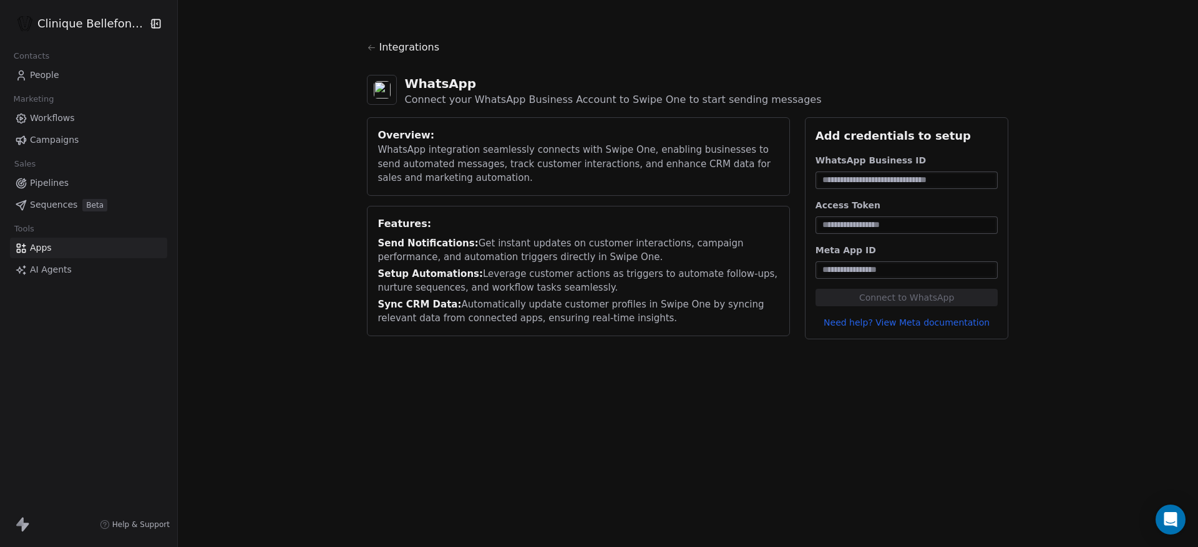
click at [895, 181] on input at bounding box center [907, 180] width 178 height 12
click at [887, 219] on input at bounding box center [907, 225] width 178 height 12
click at [880, 261] on div at bounding box center [906, 269] width 183 height 17
click at [886, 323] on link "Need help? View Meta documentation" at bounding box center [906, 322] width 183 height 12
click at [1078, 97] on div "Integrations WhatsApp Connect your WhatsApp Business Account to Swipe One to st…" at bounding box center [688, 189] width 1020 height 379
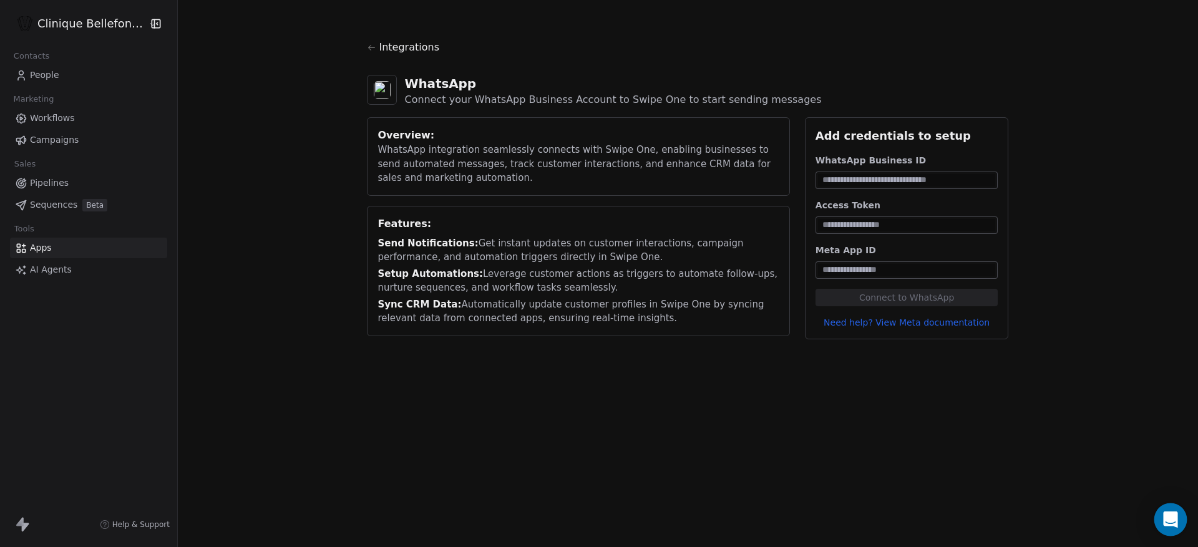
click at [1170, 530] on div "Open Intercom Messenger" at bounding box center [1170, 519] width 33 height 33
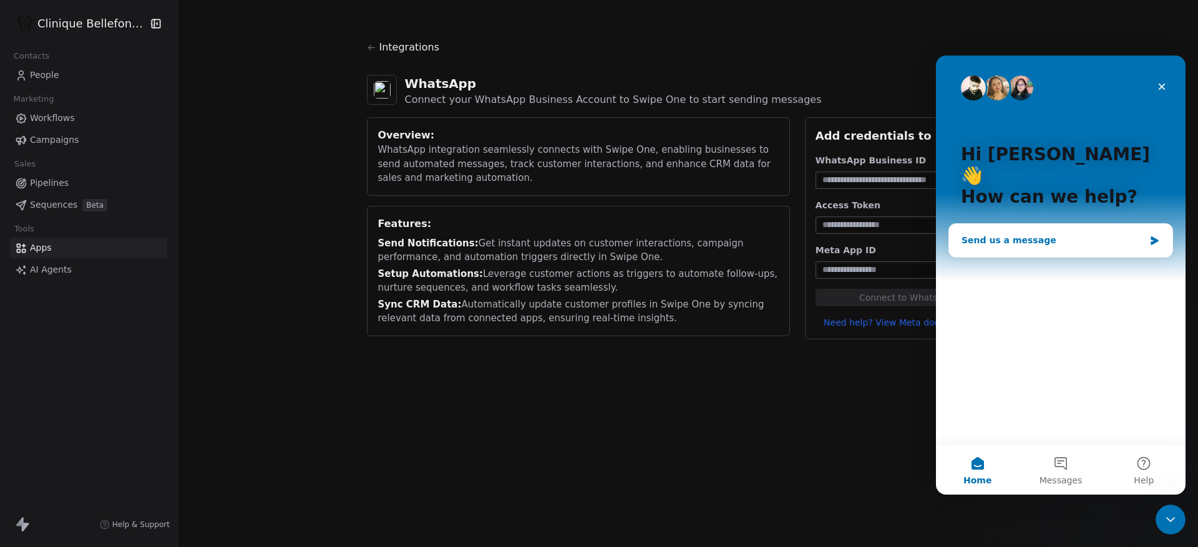
click at [1019, 234] on div "Send us a message" at bounding box center [1052, 240] width 183 height 13
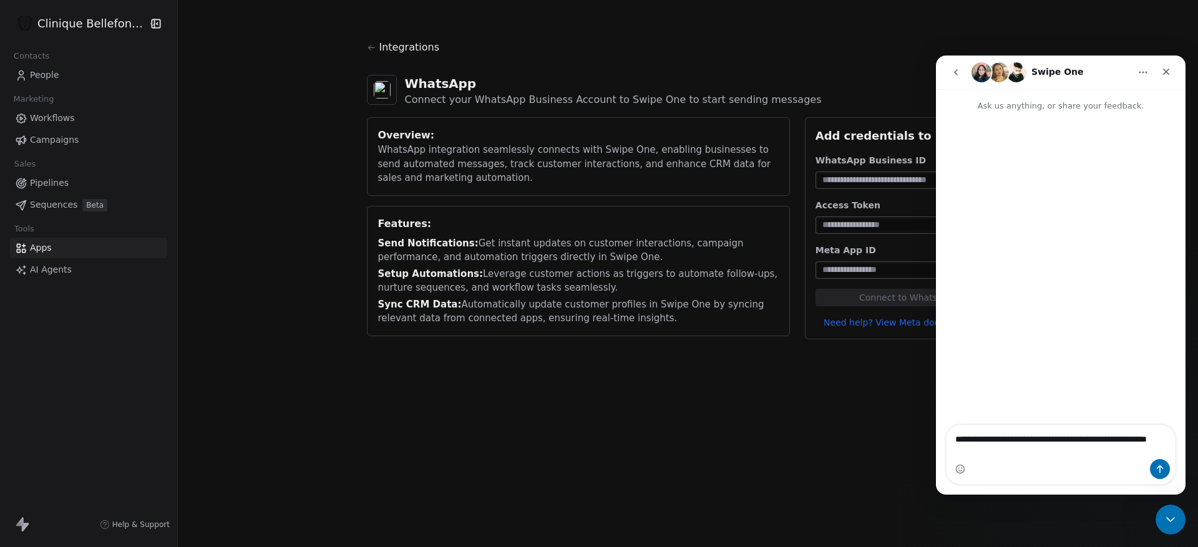
click at [1023, 440] on textarea "**********" at bounding box center [1060, 442] width 228 height 34
click at [1037, 441] on textarea "**********" at bounding box center [1060, 442] width 228 height 34
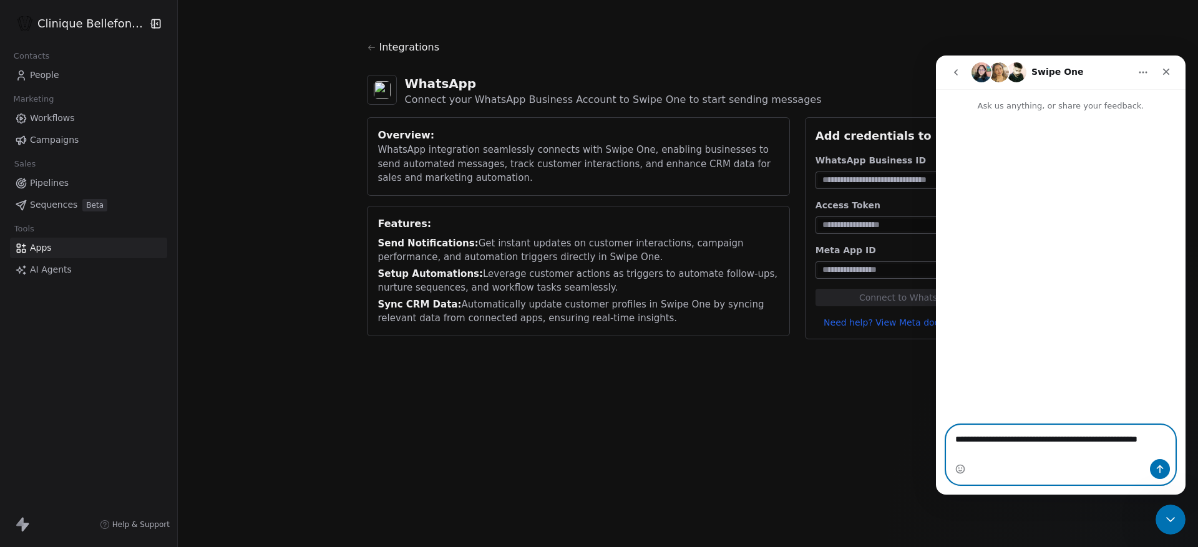
click at [1038, 451] on textarea "**********" at bounding box center [1060, 442] width 228 height 34
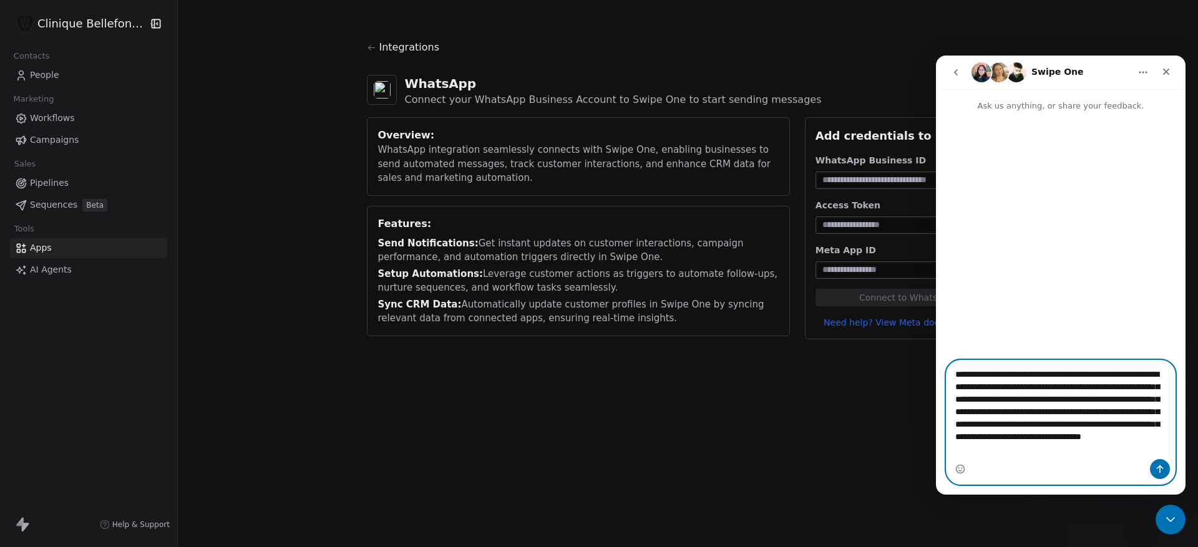
scroll to position [7, 0]
click at [1039, 381] on textarea "**********" at bounding box center [1060, 410] width 228 height 99
paste textarea "**********"
type textarea "**********"
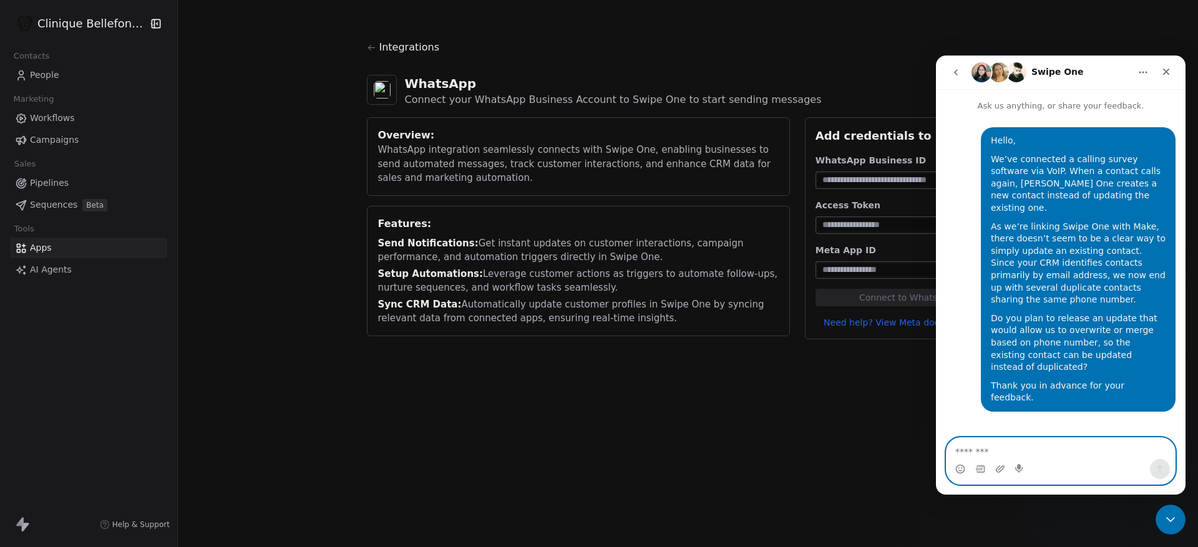
scroll to position [0, 0]
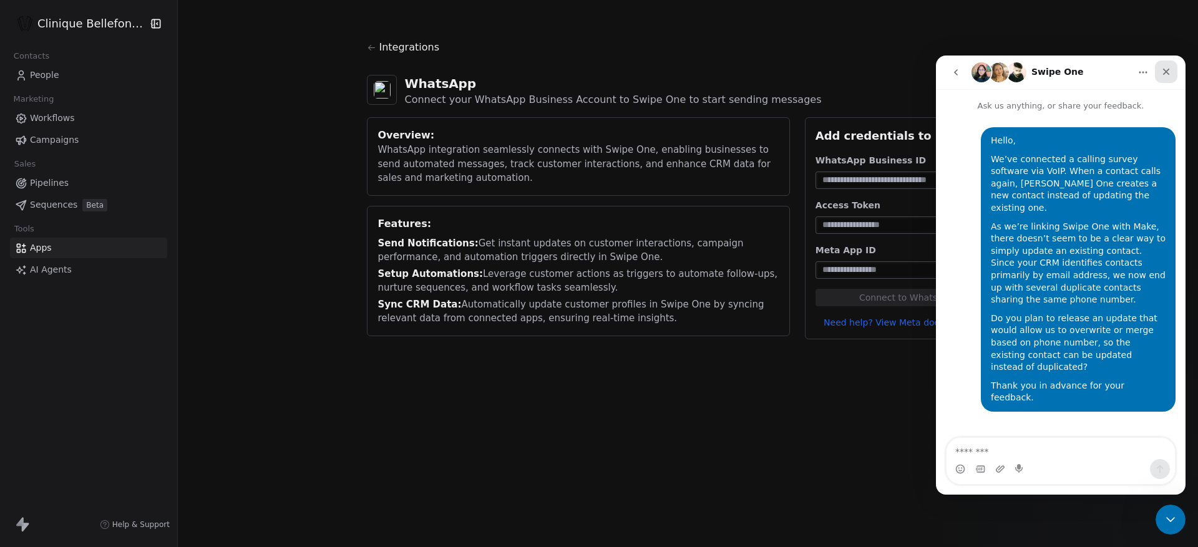
click at [1168, 69] on icon "Close" at bounding box center [1166, 72] width 7 height 7
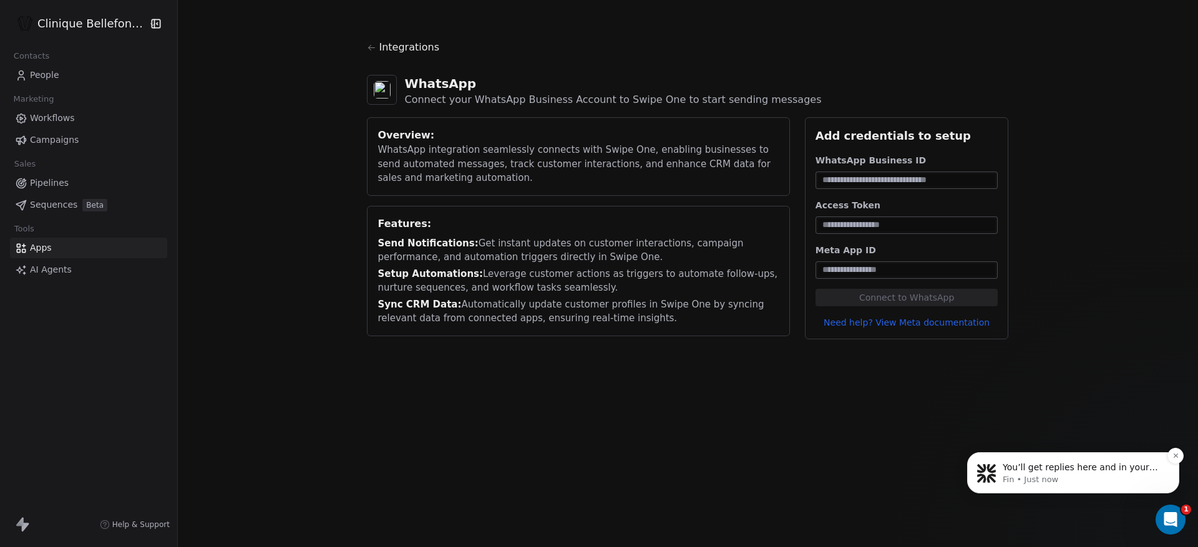
click at [1074, 460] on div "You’ll get replies here and in your email: ✉️ [EMAIL_ADDRESS][DOMAIN_NAME] Our …" at bounding box center [1073, 472] width 212 height 41
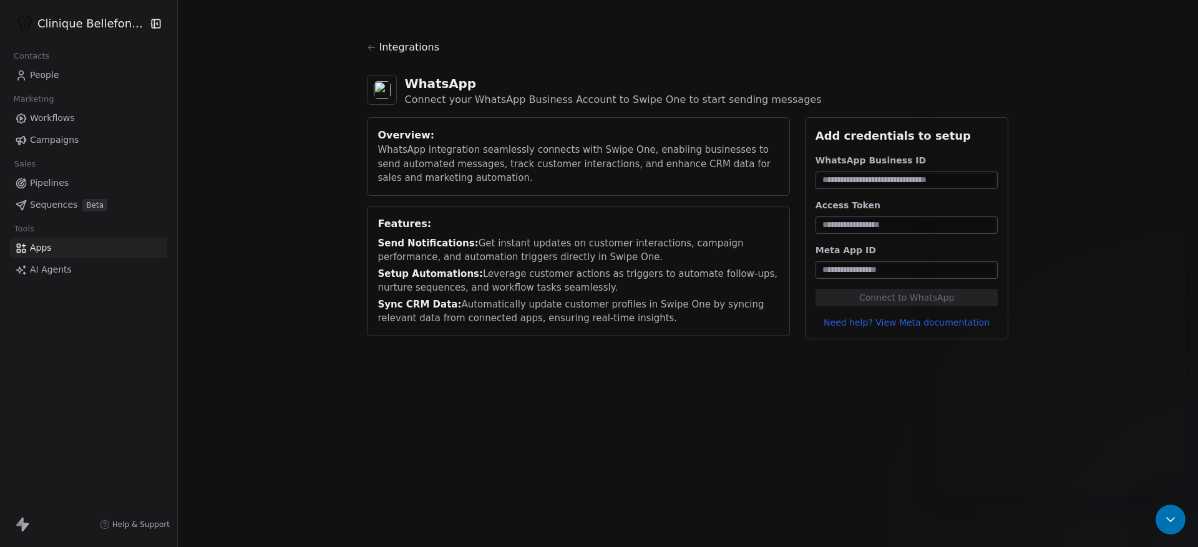
scroll to position [43, 0]
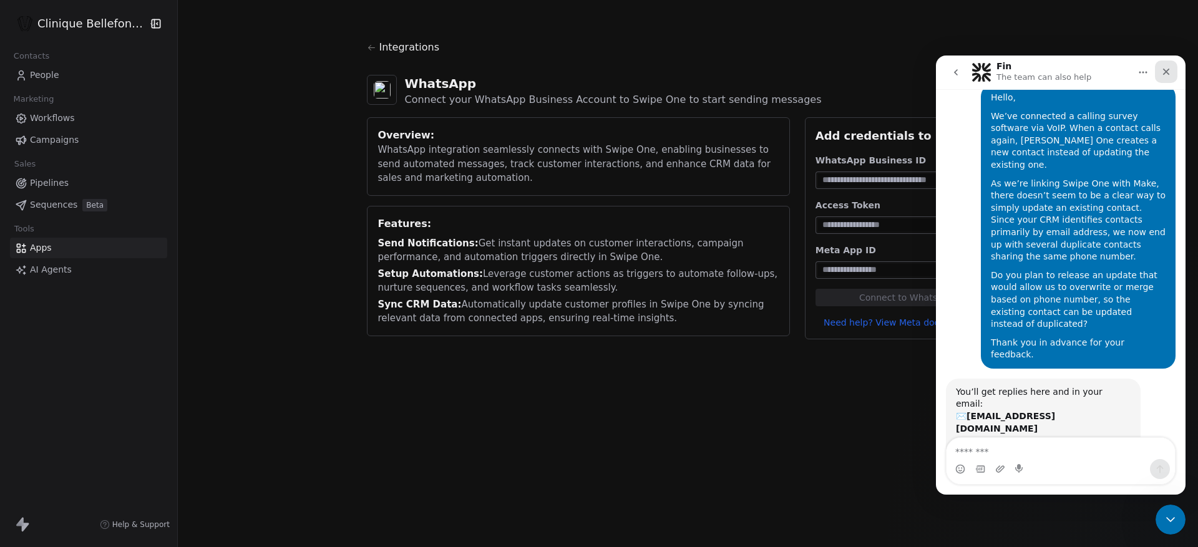
click at [1167, 70] on icon "Close" at bounding box center [1166, 72] width 7 height 7
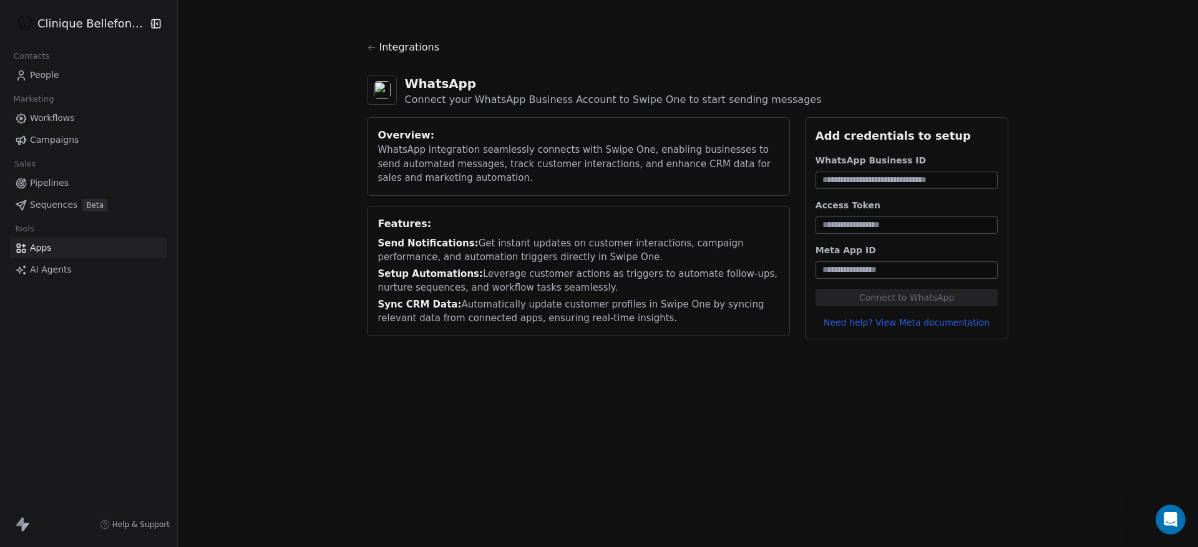
click at [1111, 159] on div "Integrations WhatsApp Connect your WhatsApp Business Account to Swipe One to st…" at bounding box center [688, 189] width 1020 height 379
click at [1129, 239] on div "Integrations WhatsApp Connect your WhatsApp Business Account to Swipe One to st…" at bounding box center [688, 189] width 1020 height 379
click at [1032, 77] on section "Integrations WhatsApp Connect your WhatsApp Business Account to Swipe One to st…" at bounding box center [687, 189] width 701 height 379
click at [411, 48] on span "Integrations" at bounding box center [409, 47] width 61 height 15
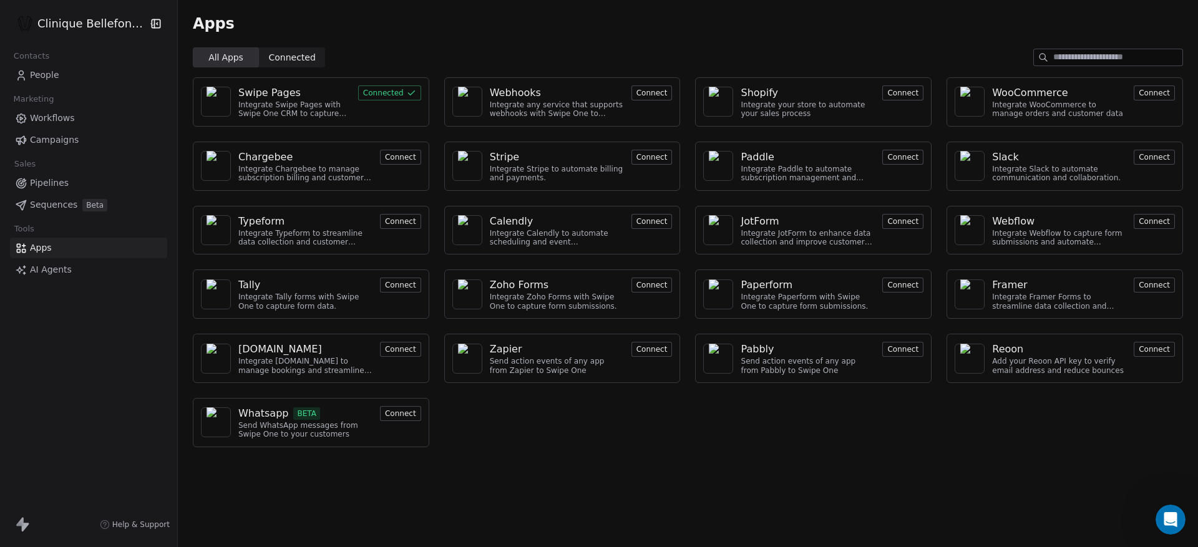
click at [526, 55] on div "All Apps All Apps Connected Connected" at bounding box center [688, 57] width 1020 height 20
